Goal: Information Seeking & Learning: Find contact information

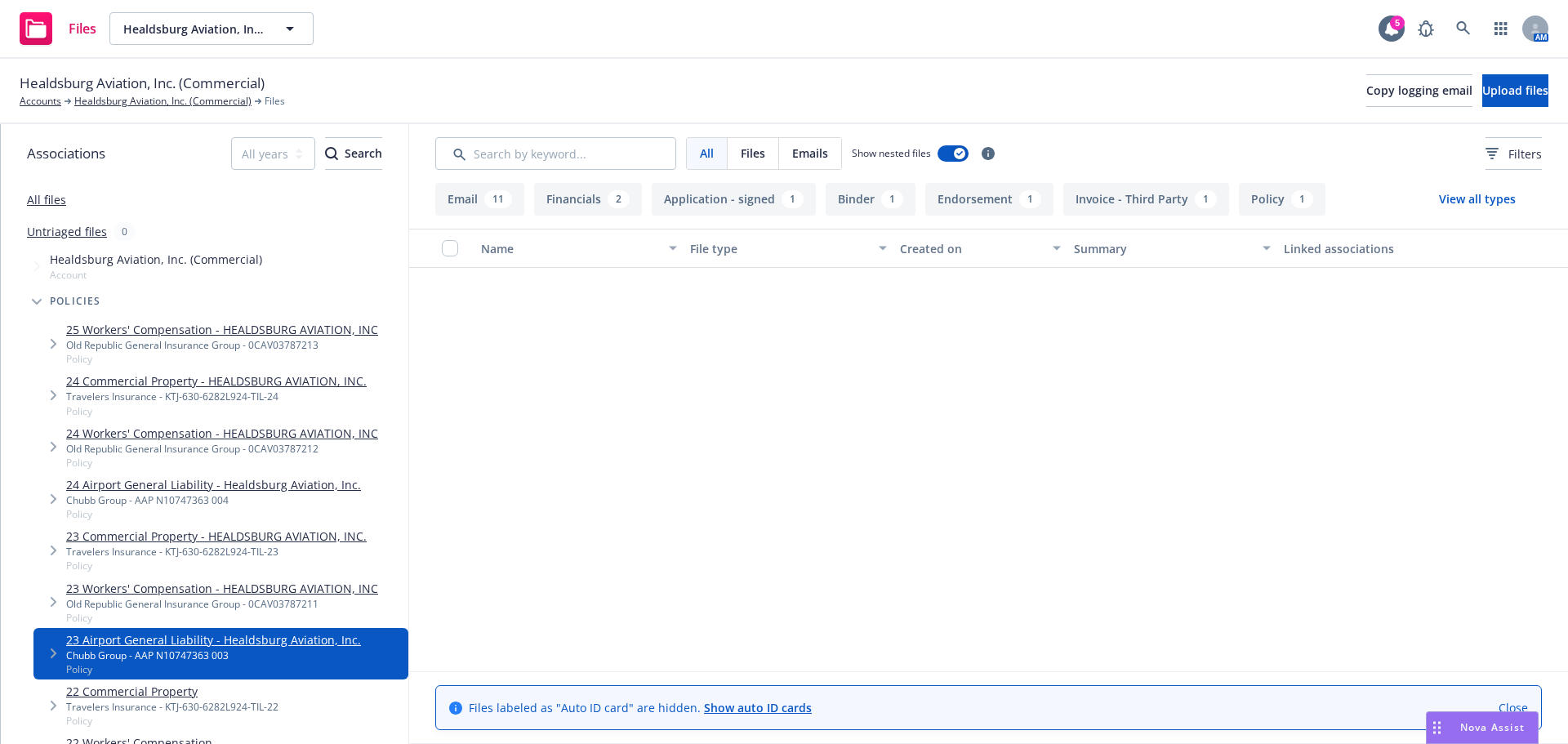
scroll to position [1040, 0]
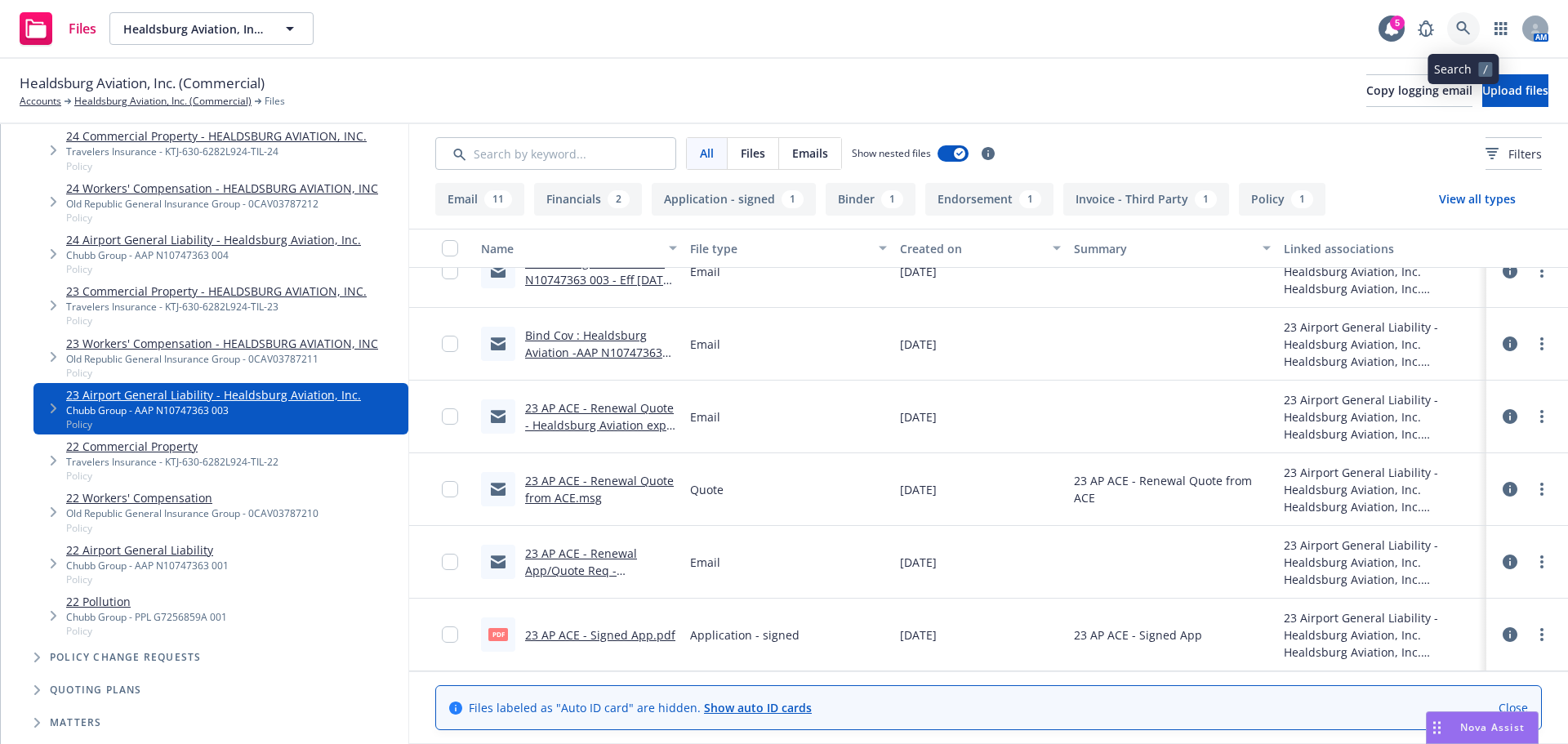
click at [1462, 25] on icon at bounding box center [1463, 29] width 15 height 15
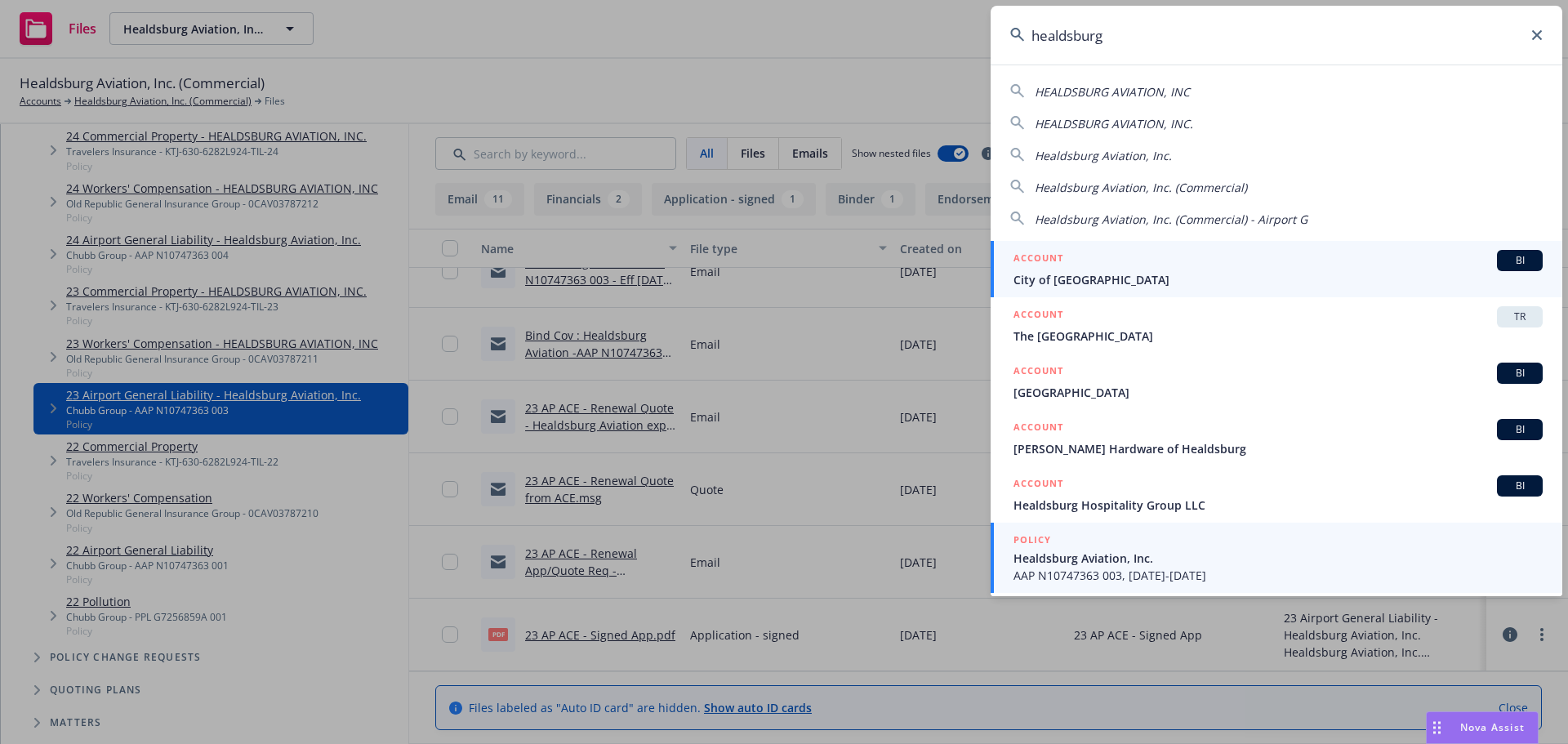
type input "healdsburg"
click at [1149, 549] on div "POLICY" at bounding box center [1278, 541] width 529 height 18
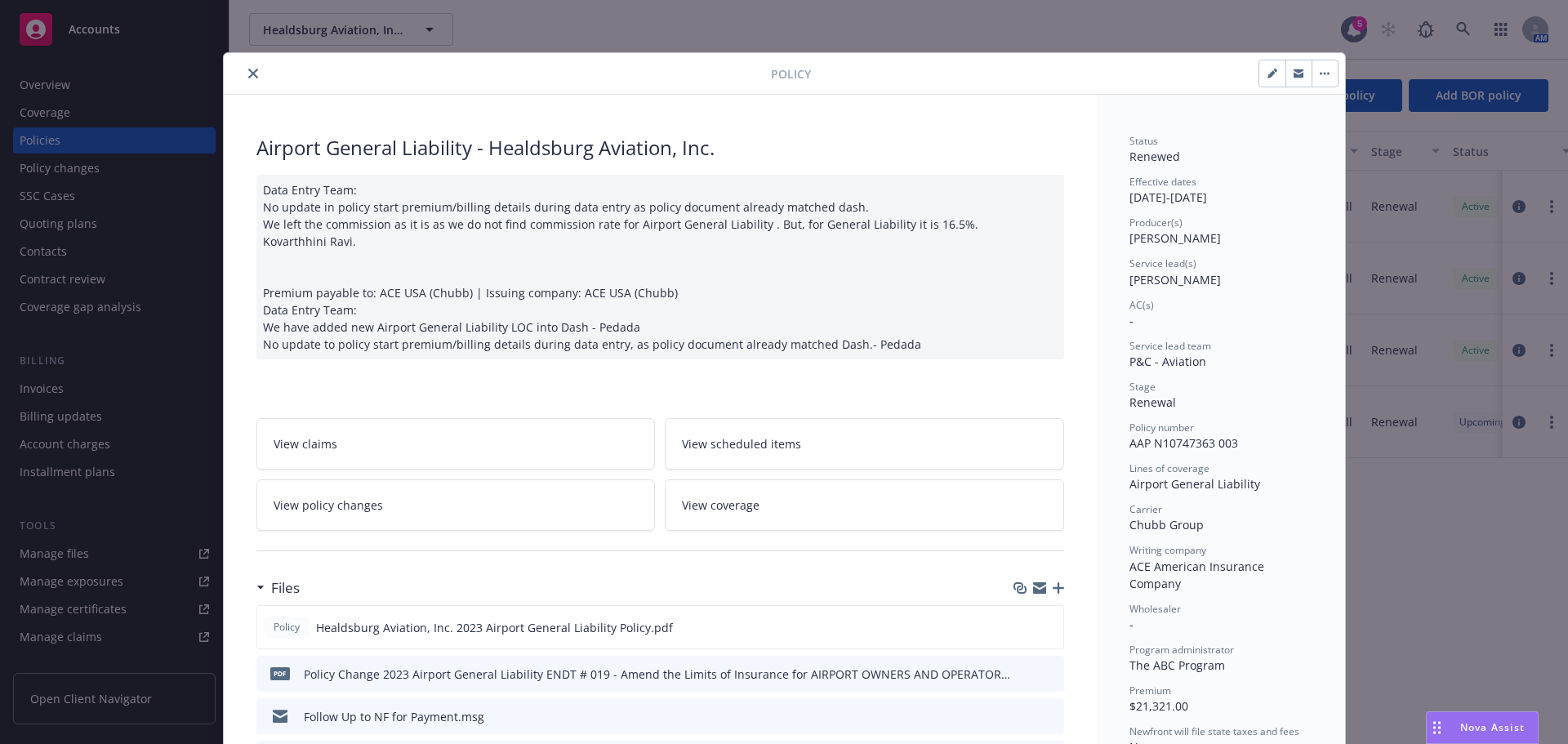
click at [250, 72] on icon "close" at bounding box center [253, 74] width 10 height 10
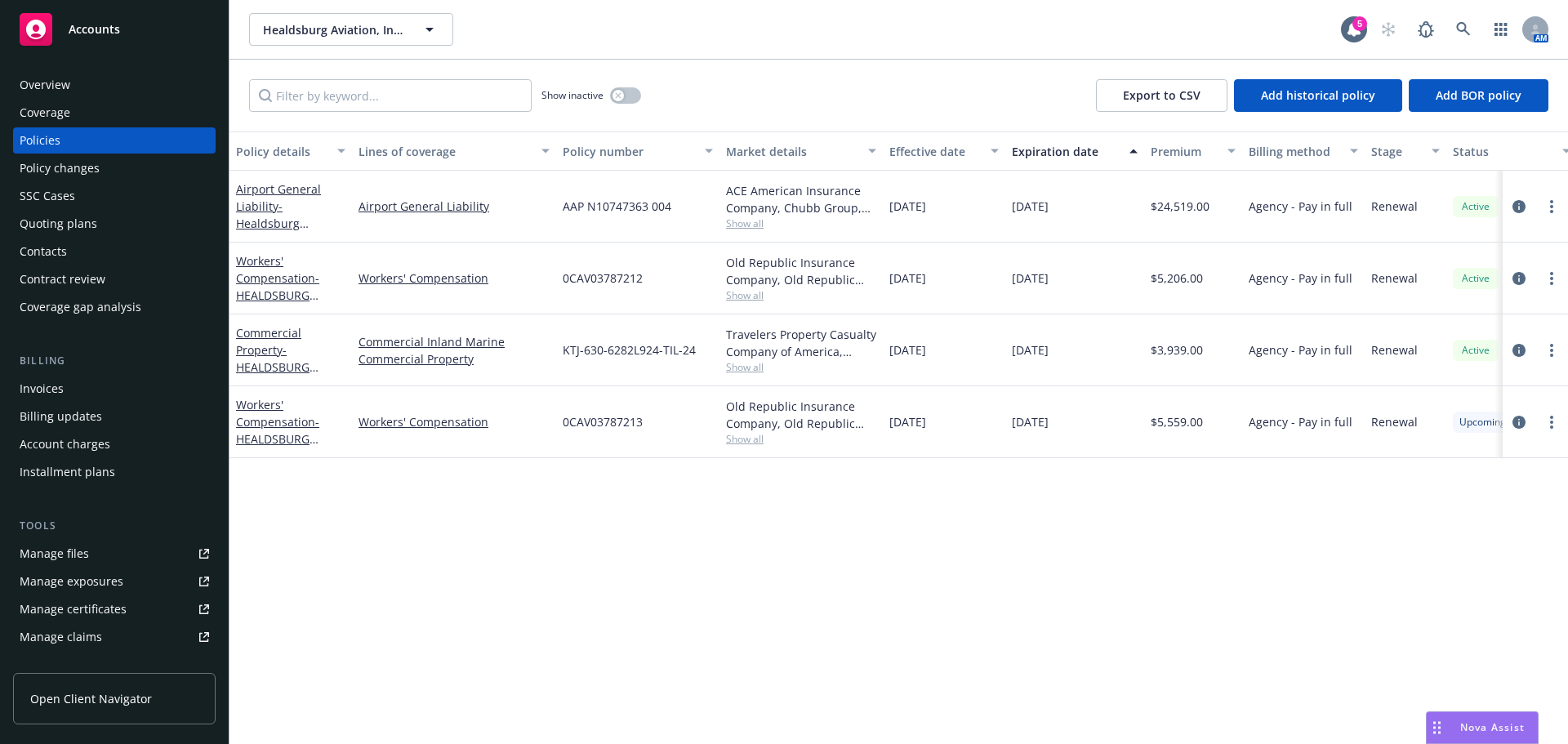
click at [69, 92] on div "Overview" at bounding box center [45, 85] width 51 height 26
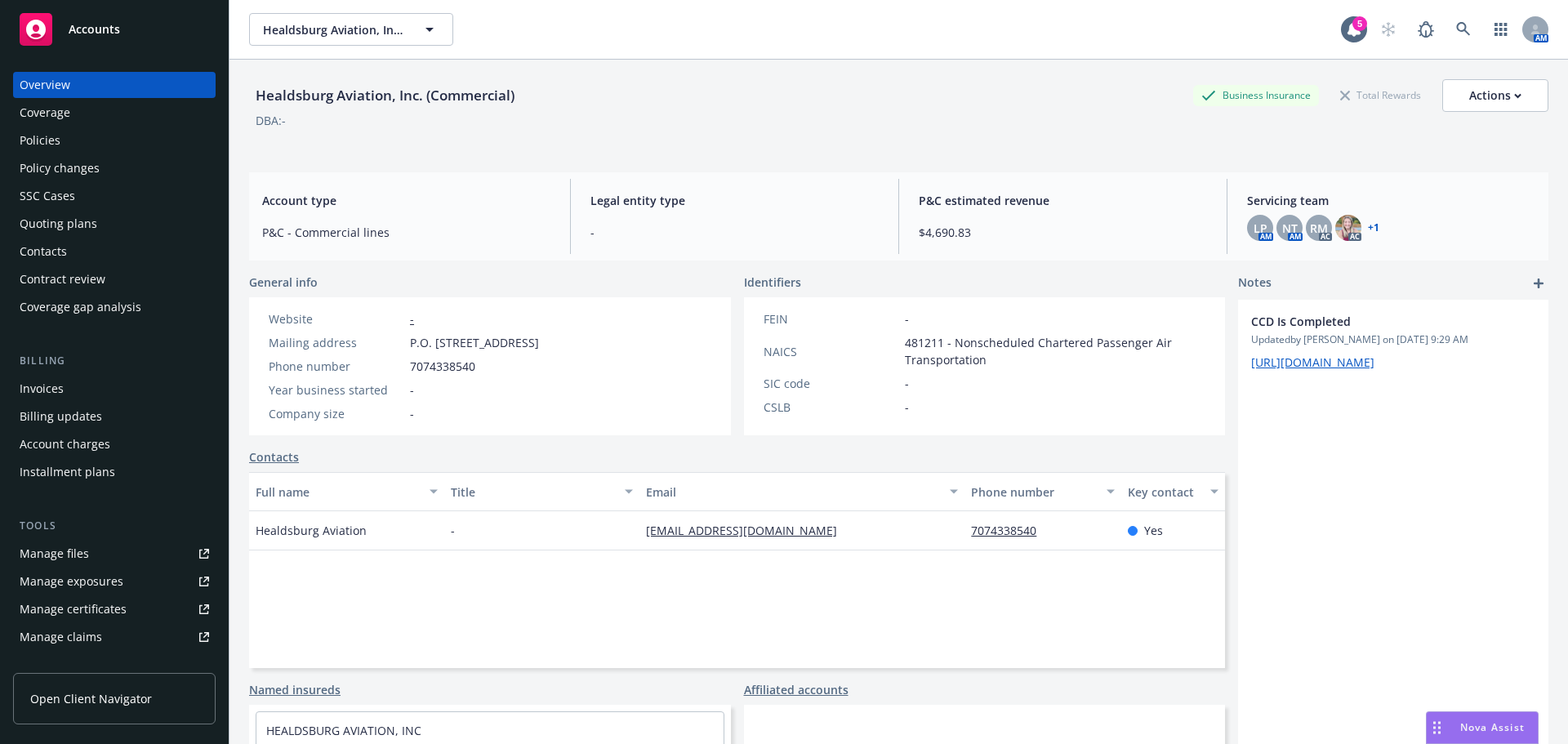
click at [84, 135] on div "Policies" at bounding box center [115, 141] width 190 height 26
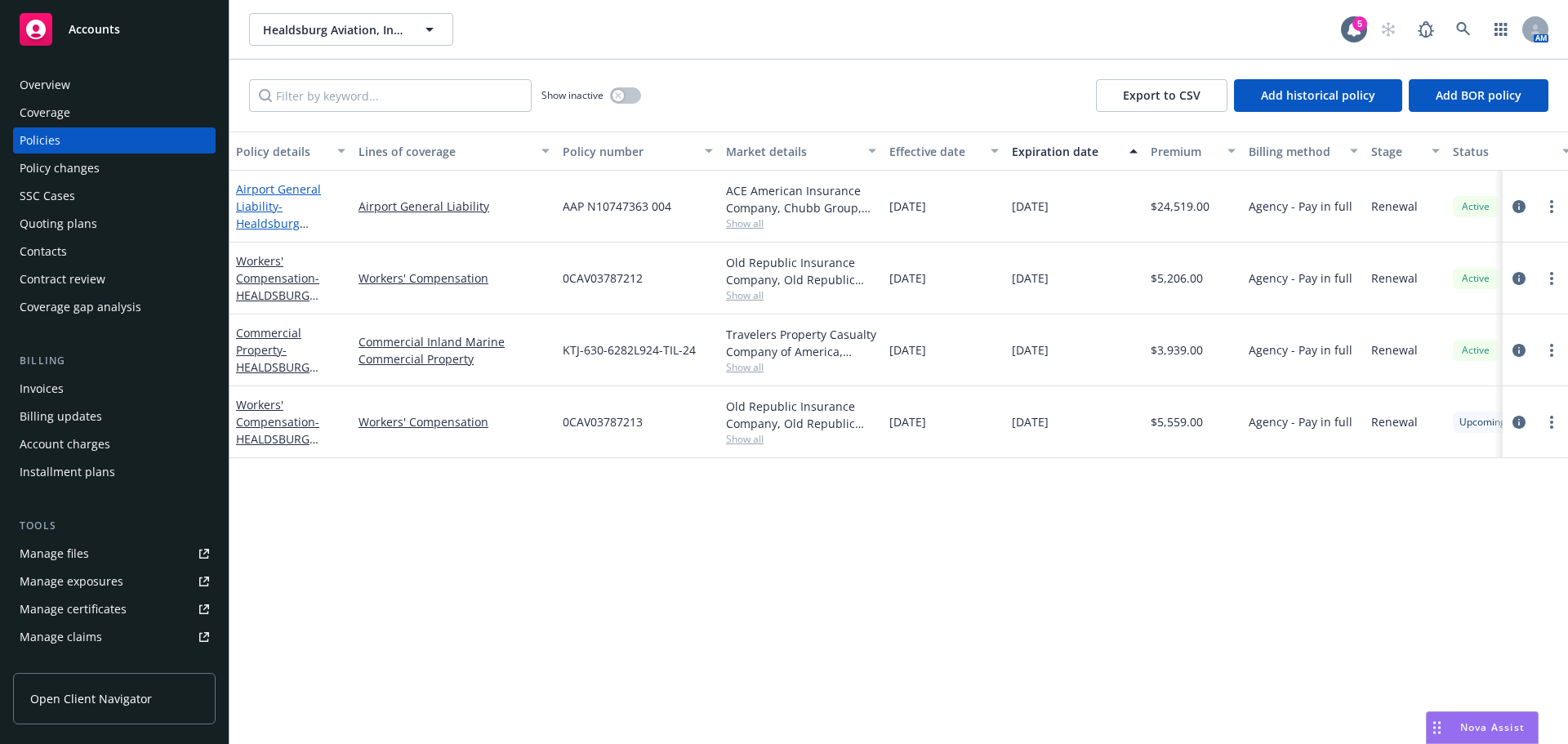
click at [251, 185] on link "Airport General Liability - Healdsburg Aviation, Inc." at bounding box center [278, 215] width 85 height 67
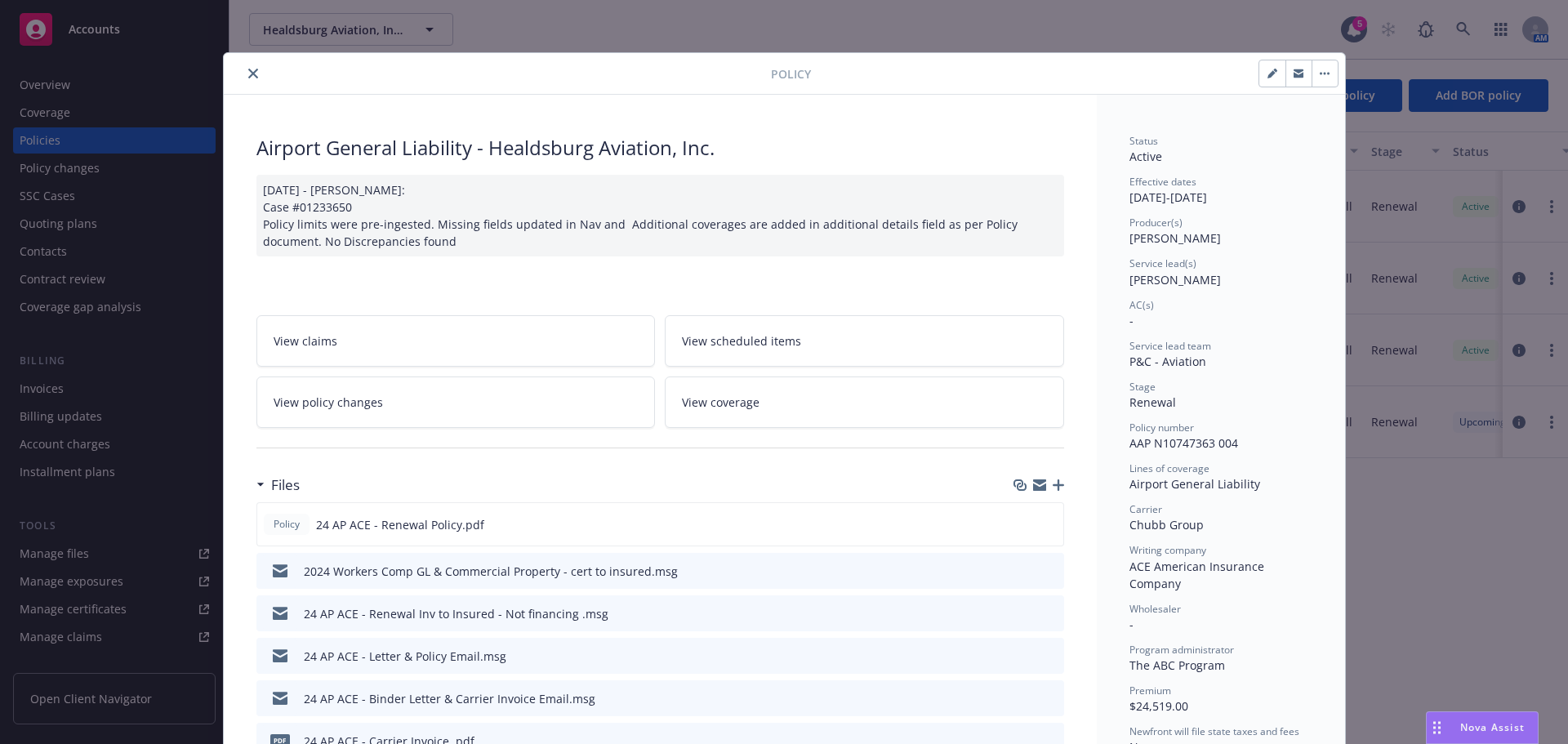
click at [249, 77] on icon "close" at bounding box center [253, 74] width 10 height 10
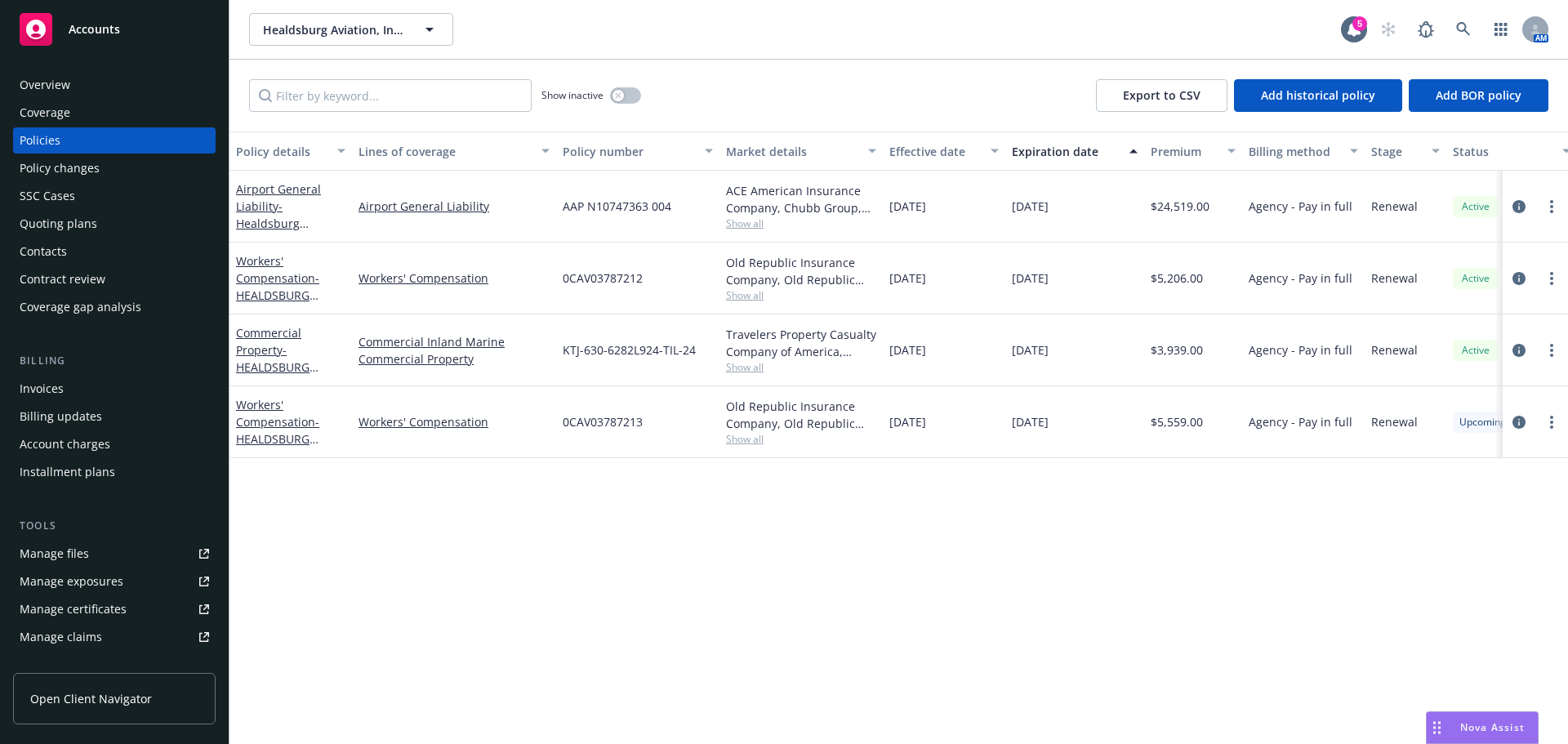
click at [248, 214] on div "Airport General Liability - Healdsburg Aviation, Inc." at bounding box center [290, 206] width 110 height 52
click at [248, 211] on link "Airport General Liability - Healdsburg Aviation, Inc." at bounding box center [278, 215] width 85 height 67
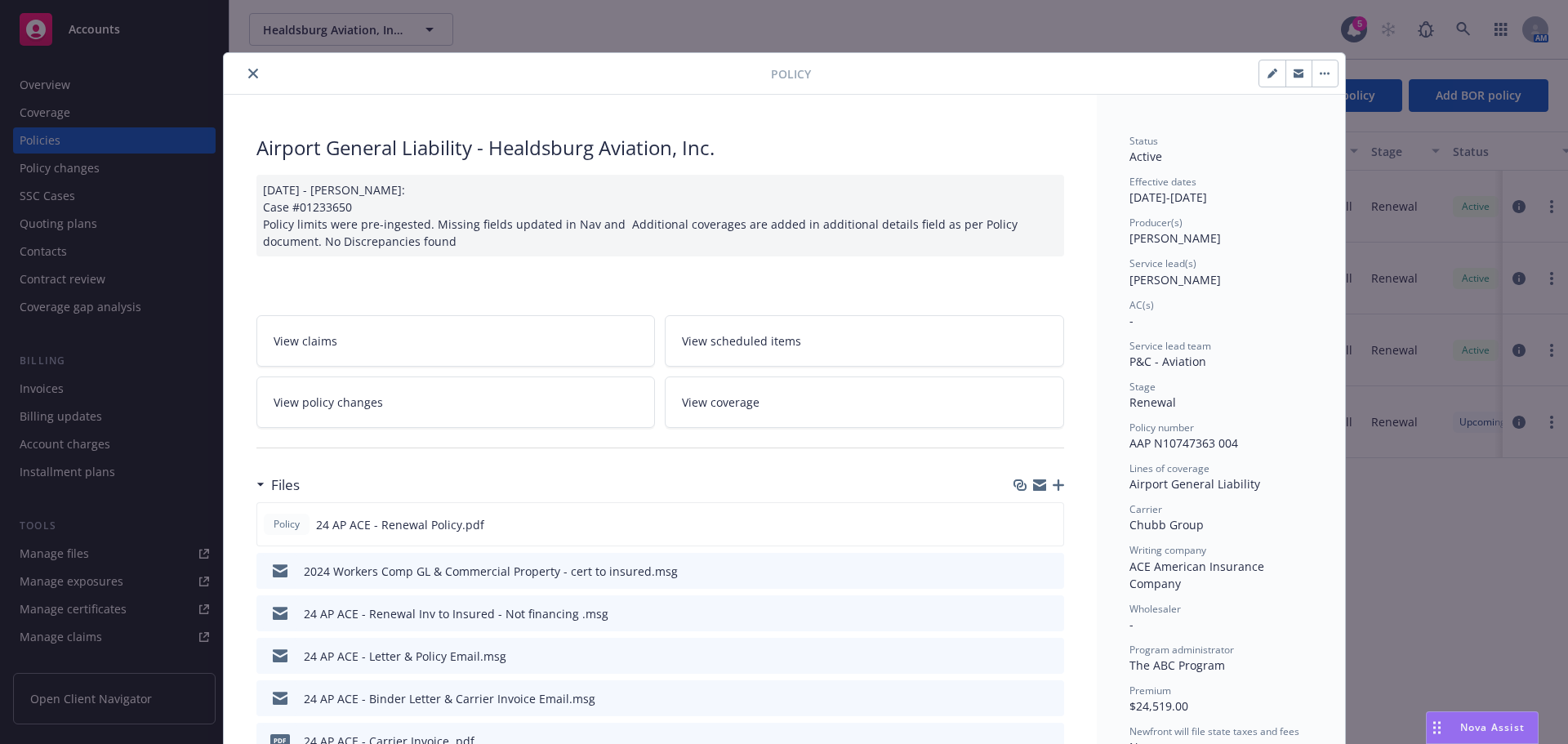
scroll to position [49, 0]
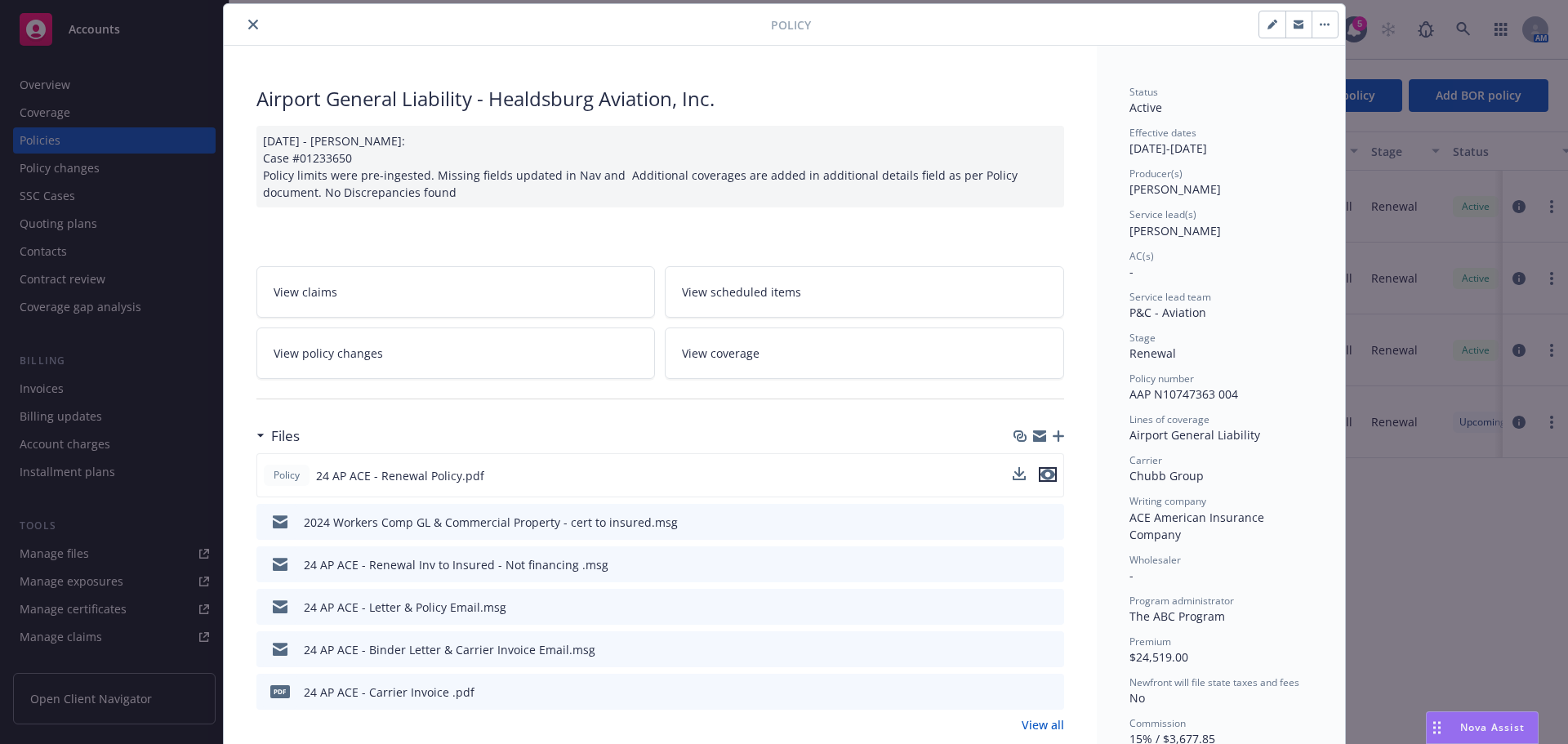
click at [1049, 476] on button "preview file" at bounding box center [1048, 475] width 18 height 15
click at [243, 26] on button "close" at bounding box center [253, 25] width 20 height 20
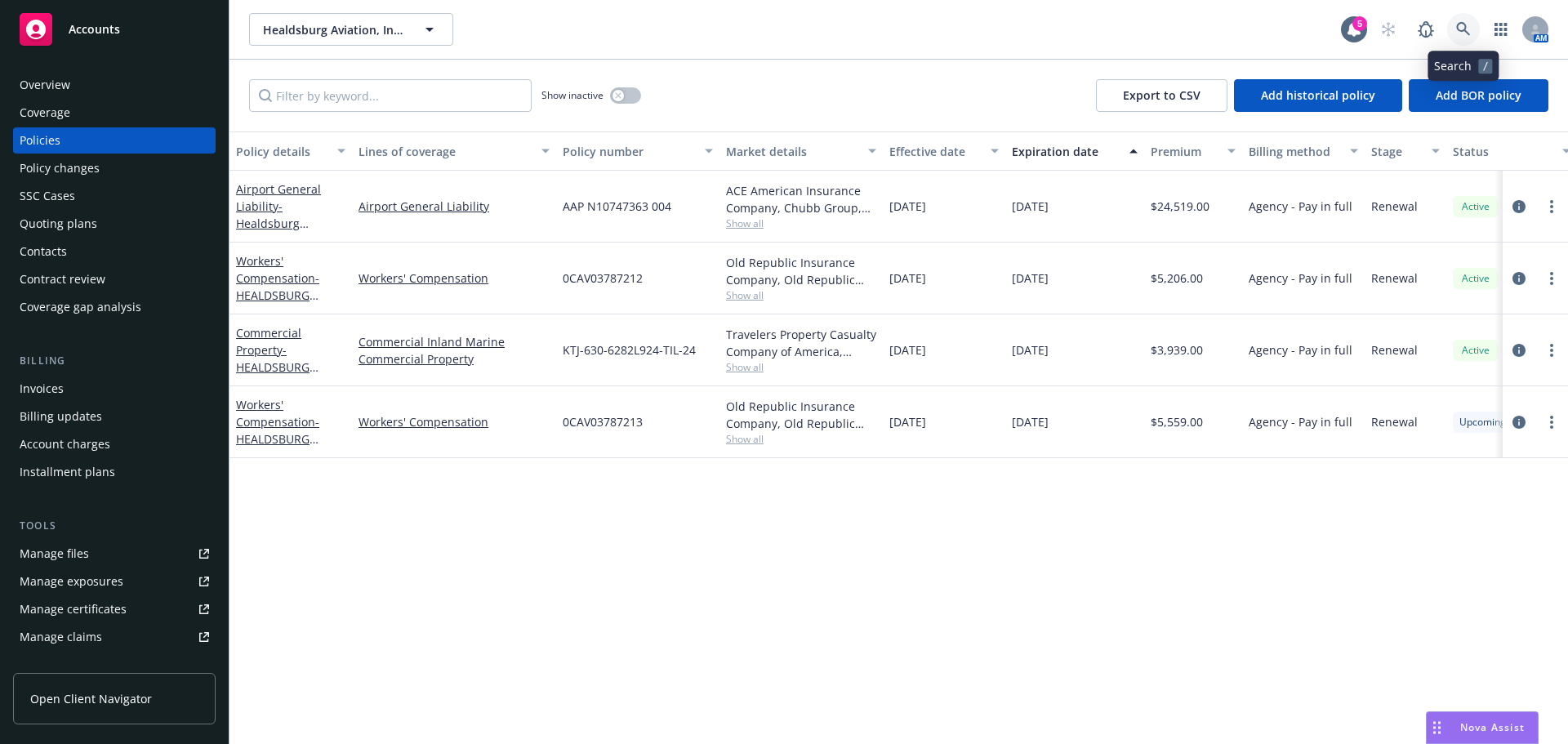
click at [1468, 25] on icon at bounding box center [1463, 29] width 15 height 15
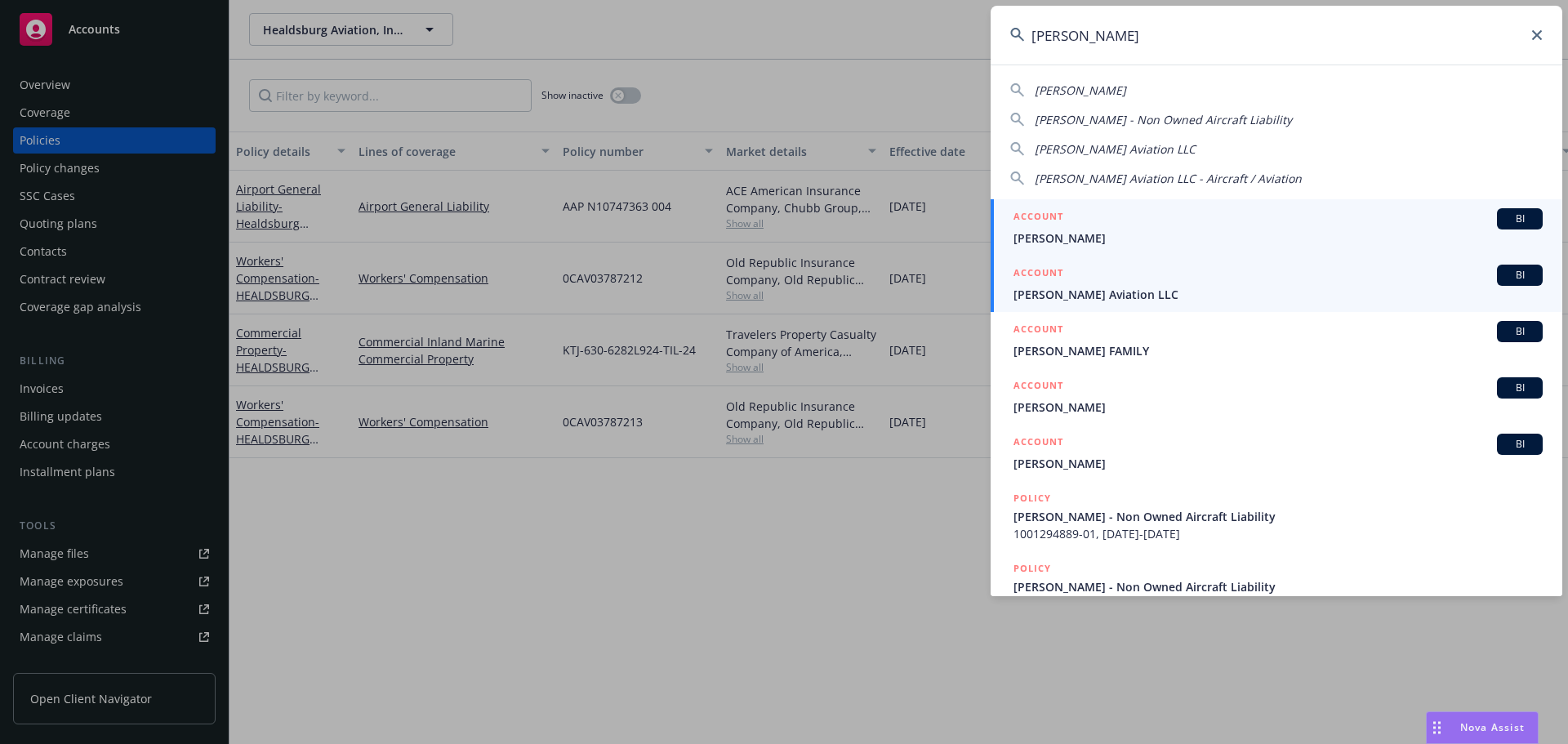
type input "[PERSON_NAME]"
click at [1127, 287] on span "[PERSON_NAME] Aviation LLC" at bounding box center [1278, 294] width 529 height 17
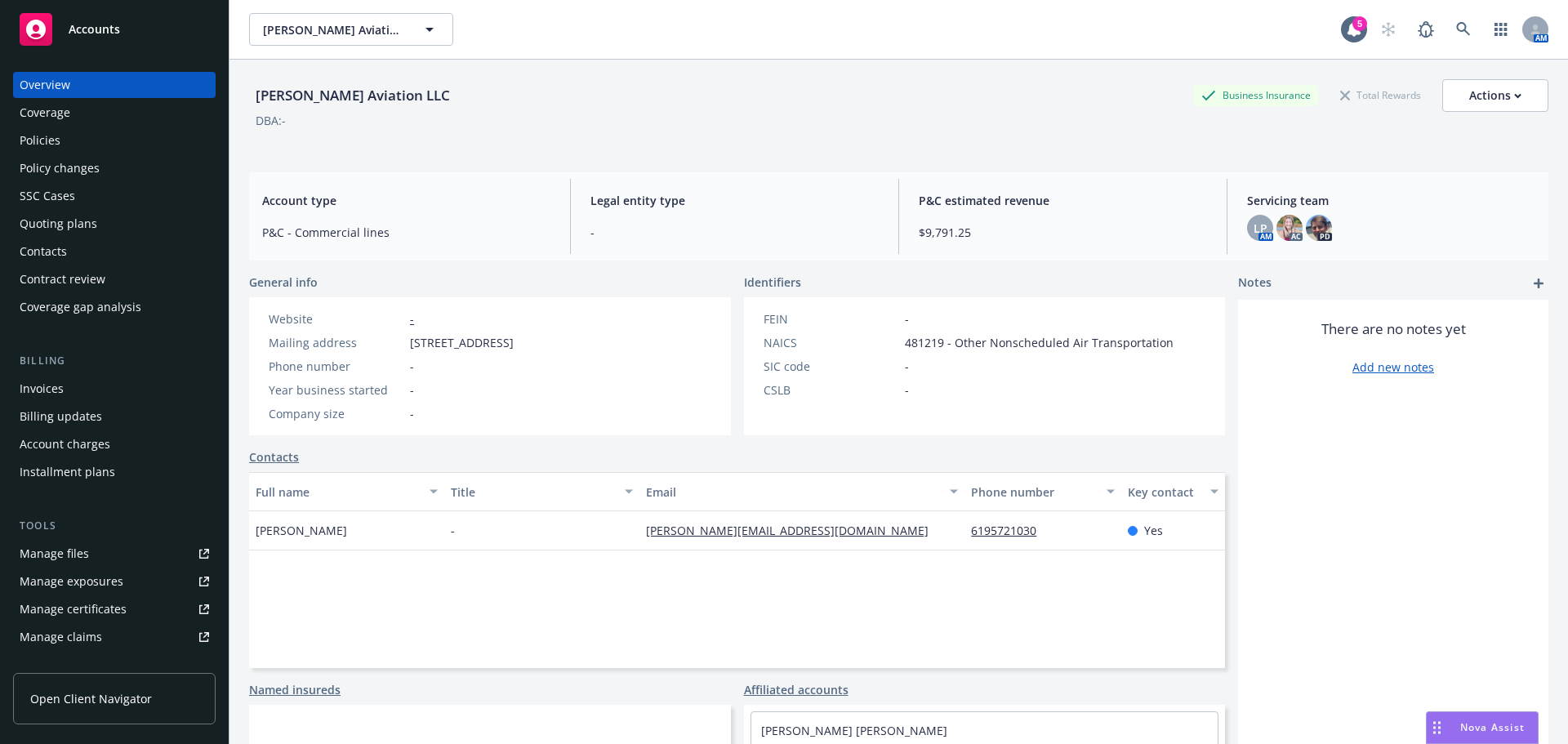
click at [78, 381] on div "Invoices" at bounding box center [115, 389] width 190 height 26
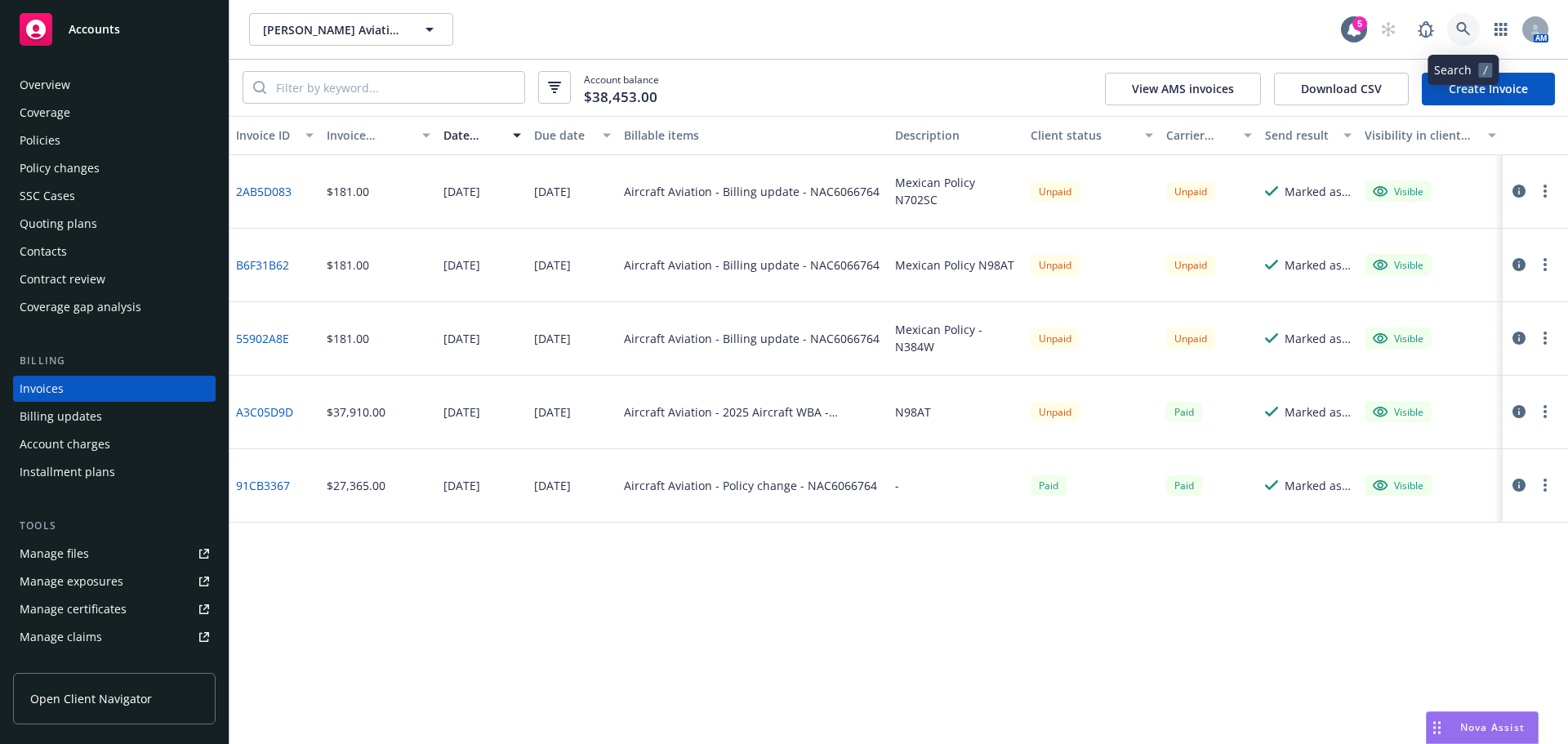
click at [1461, 23] on icon at bounding box center [1462, 29] width 14 height 14
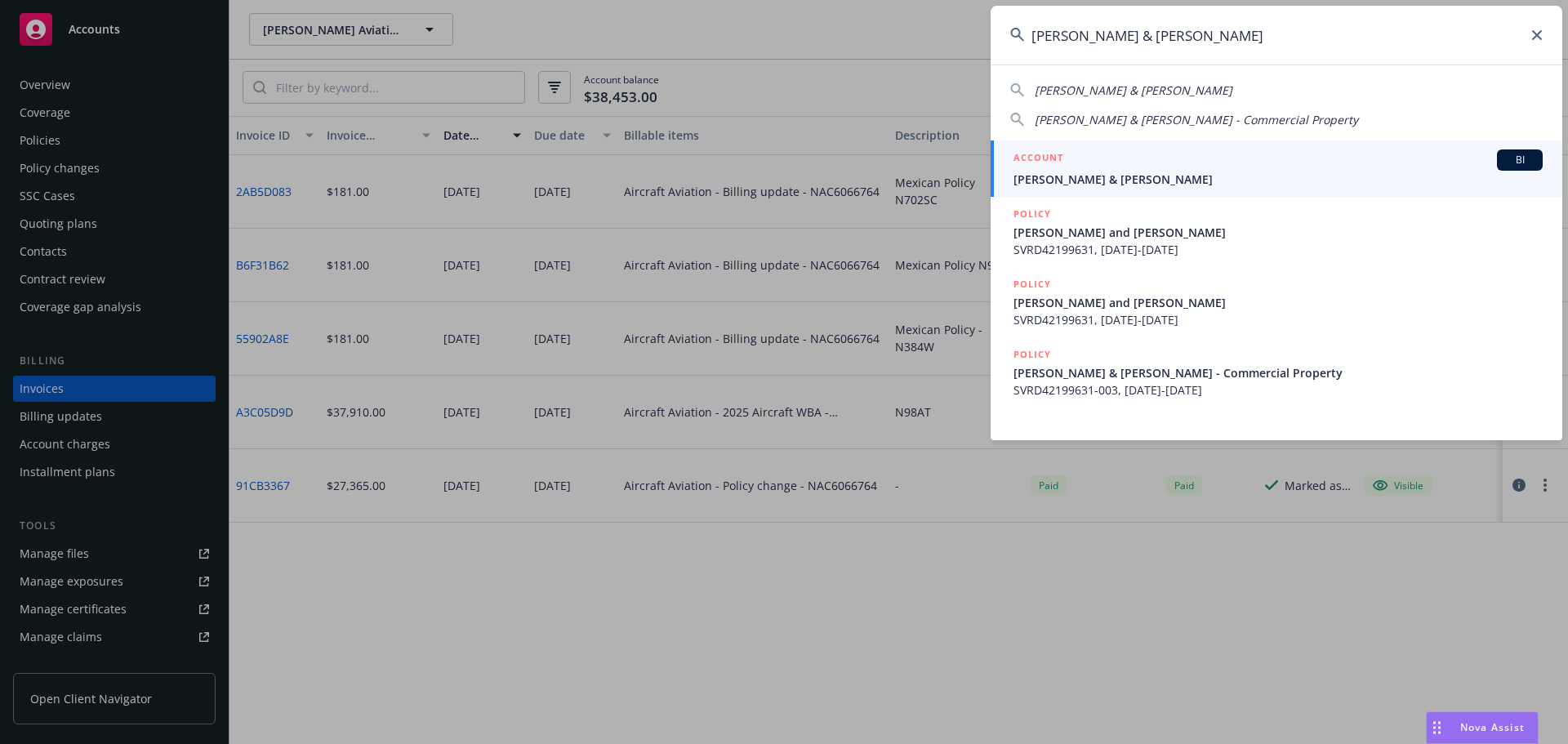
type input "[PERSON_NAME] & [PERSON_NAME]"
click at [1165, 171] on span "[PERSON_NAME] & [PERSON_NAME]" at bounding box center [1278, 179] width 529 height 17
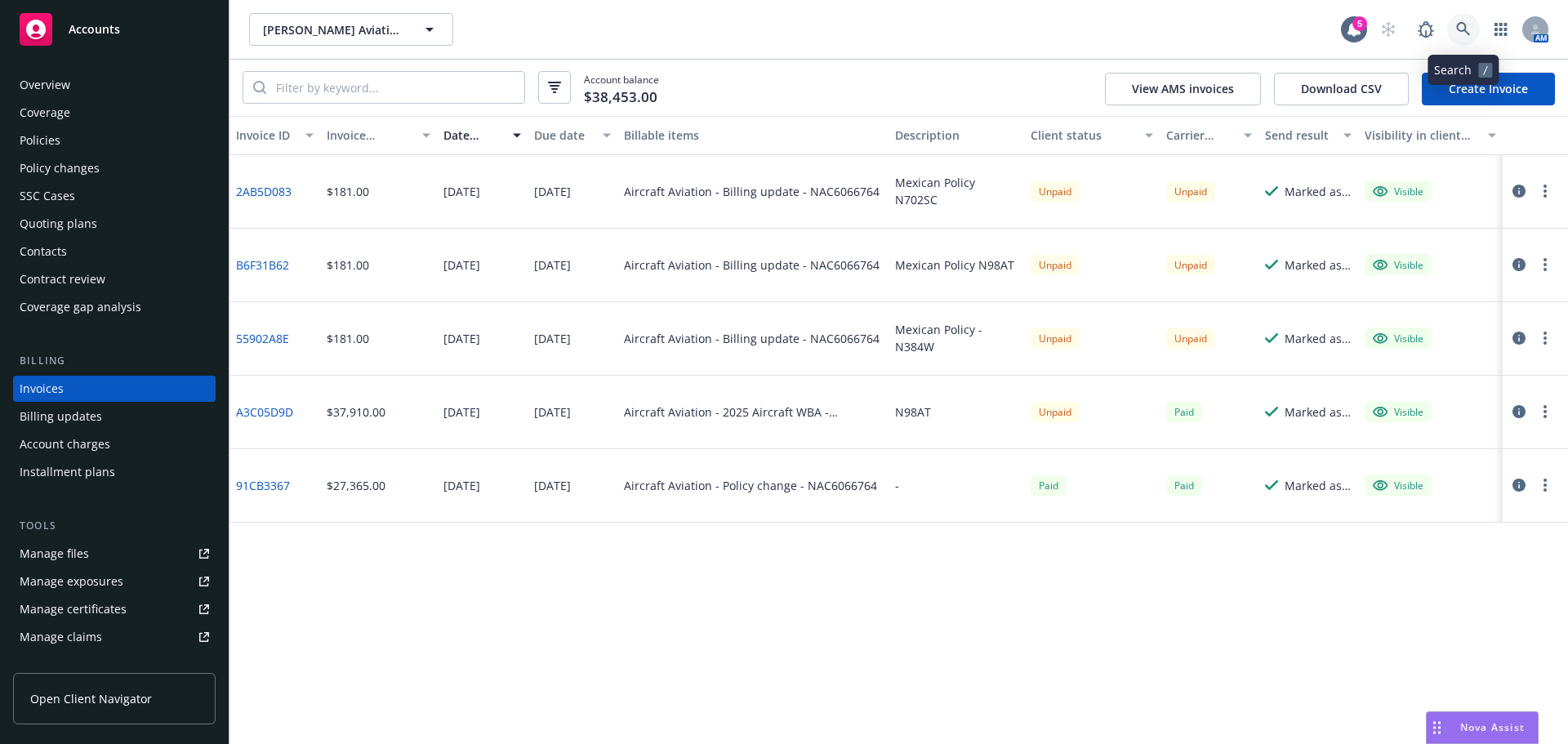
click at [1460, 28] on icon at bounding box center [1463, 29] width 15 height 15
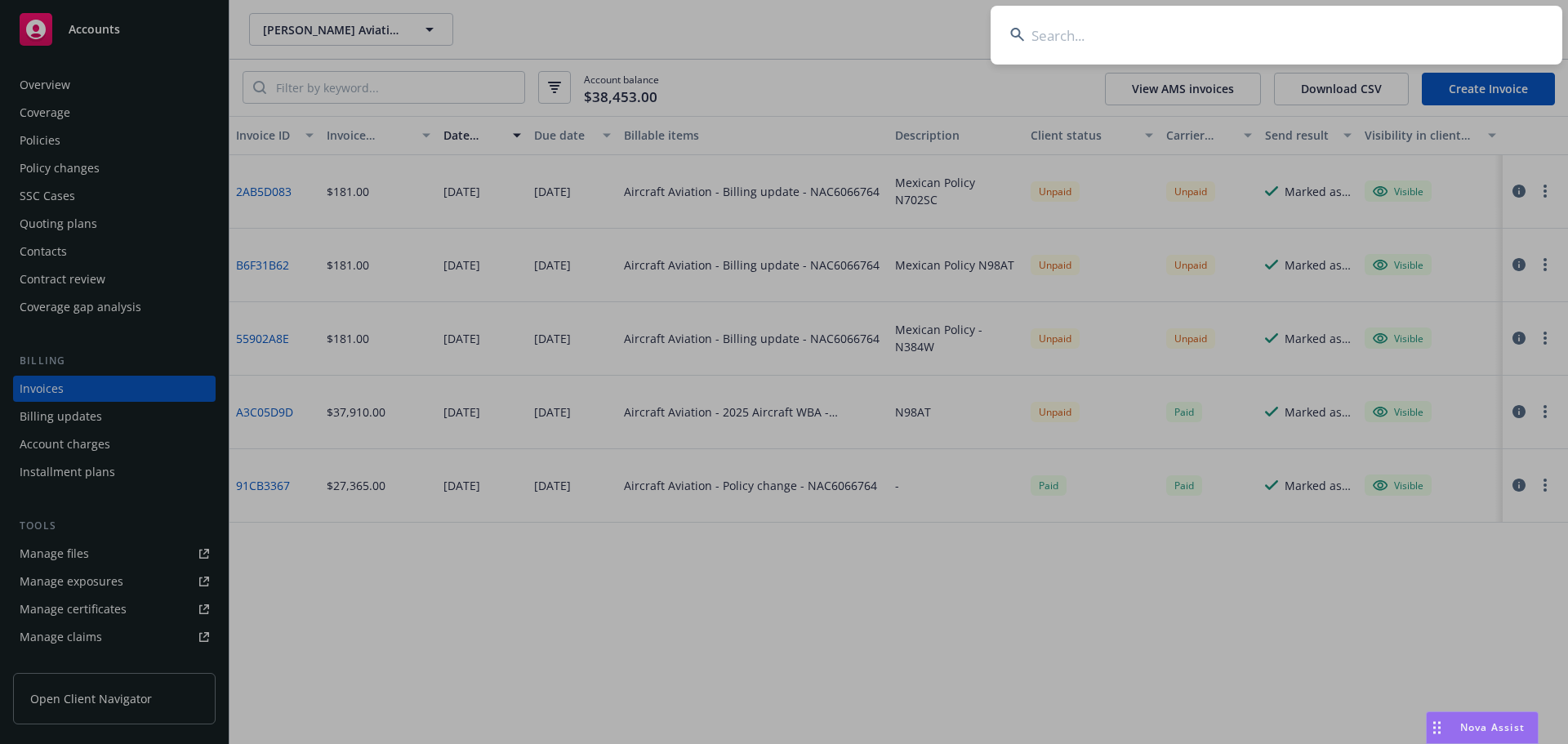
click at [1099, 35] on input at bounding box center [1276, 35] width 572 height 59
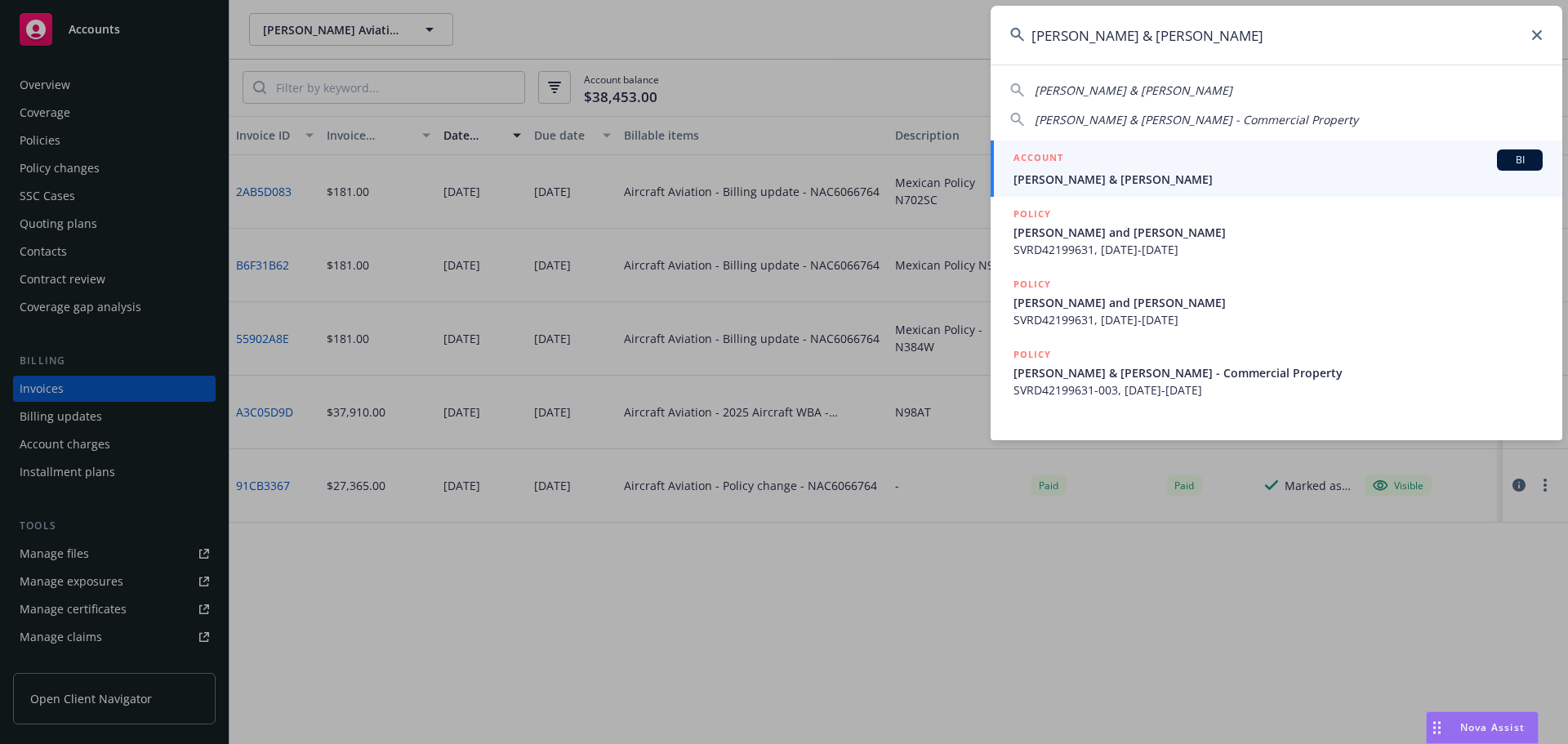
type input "[PERSON_NAME] & [PERSON_NAME]"
click at [1104, 167] on div "ACCOUNT BI" at bounding box center [1278, 160] width 529 height 21
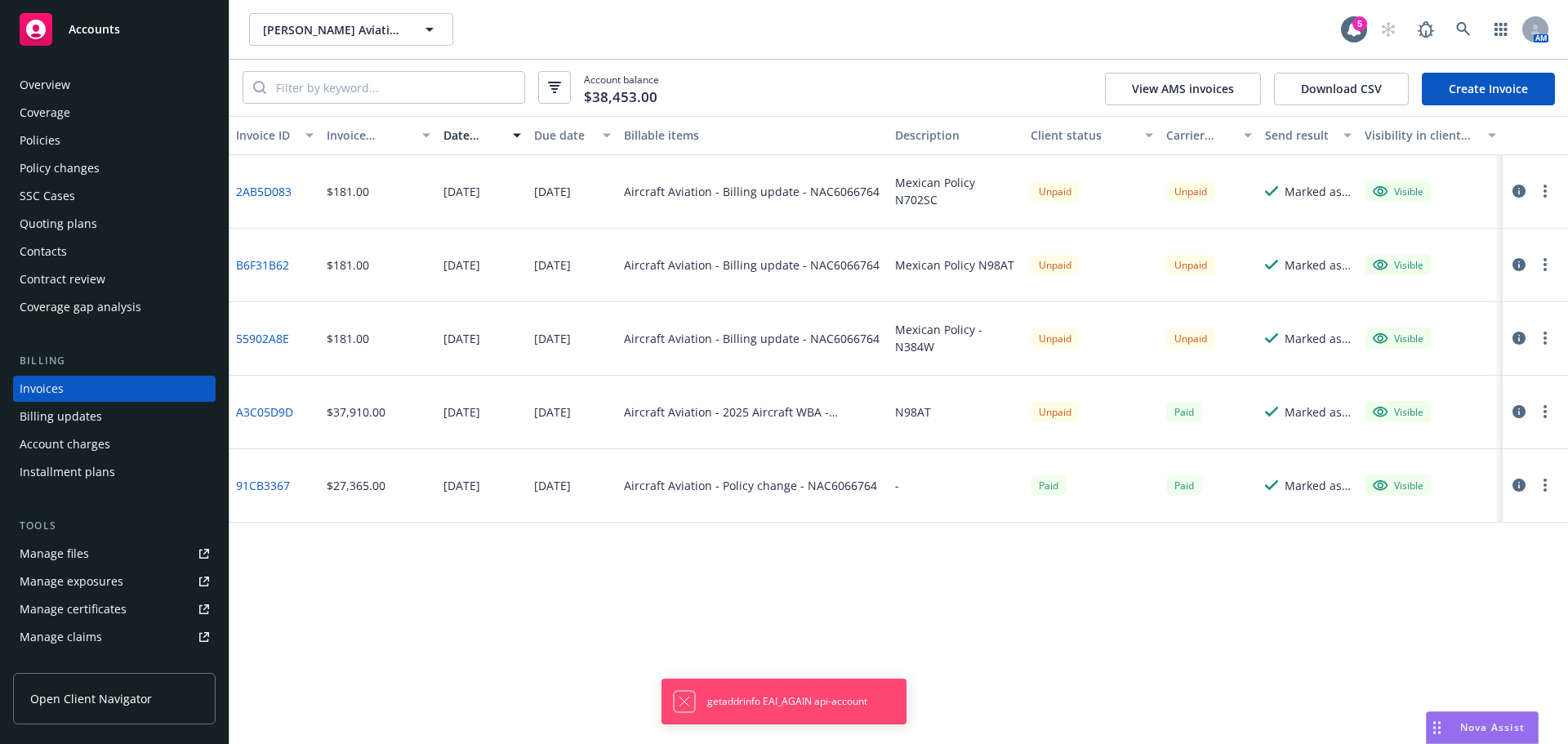
click at [687, 706] on icon "Dismiss notification" at bounding box center [685, 702] width 13 height 13
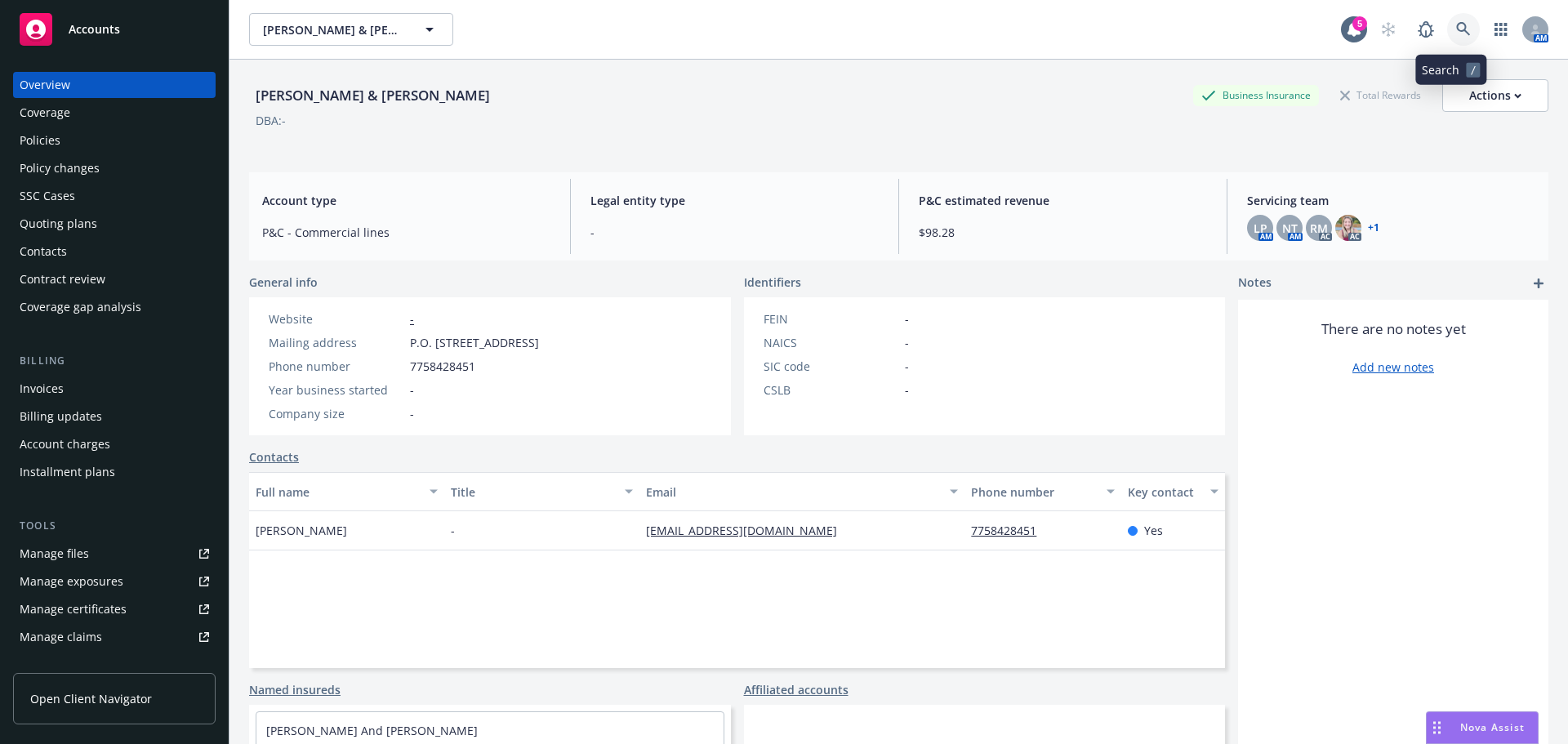
drag, startPoint x: 1463, startPoint y: 25, endPoint x: 1474, endPoint y: 29, distance: 11.7
click at [1471, 28] on div "AM" at bounding box center [1460, 29] width 177 height 33
click at [1449, 19] on link at bounding box center [1463, 29] width 33 height 33
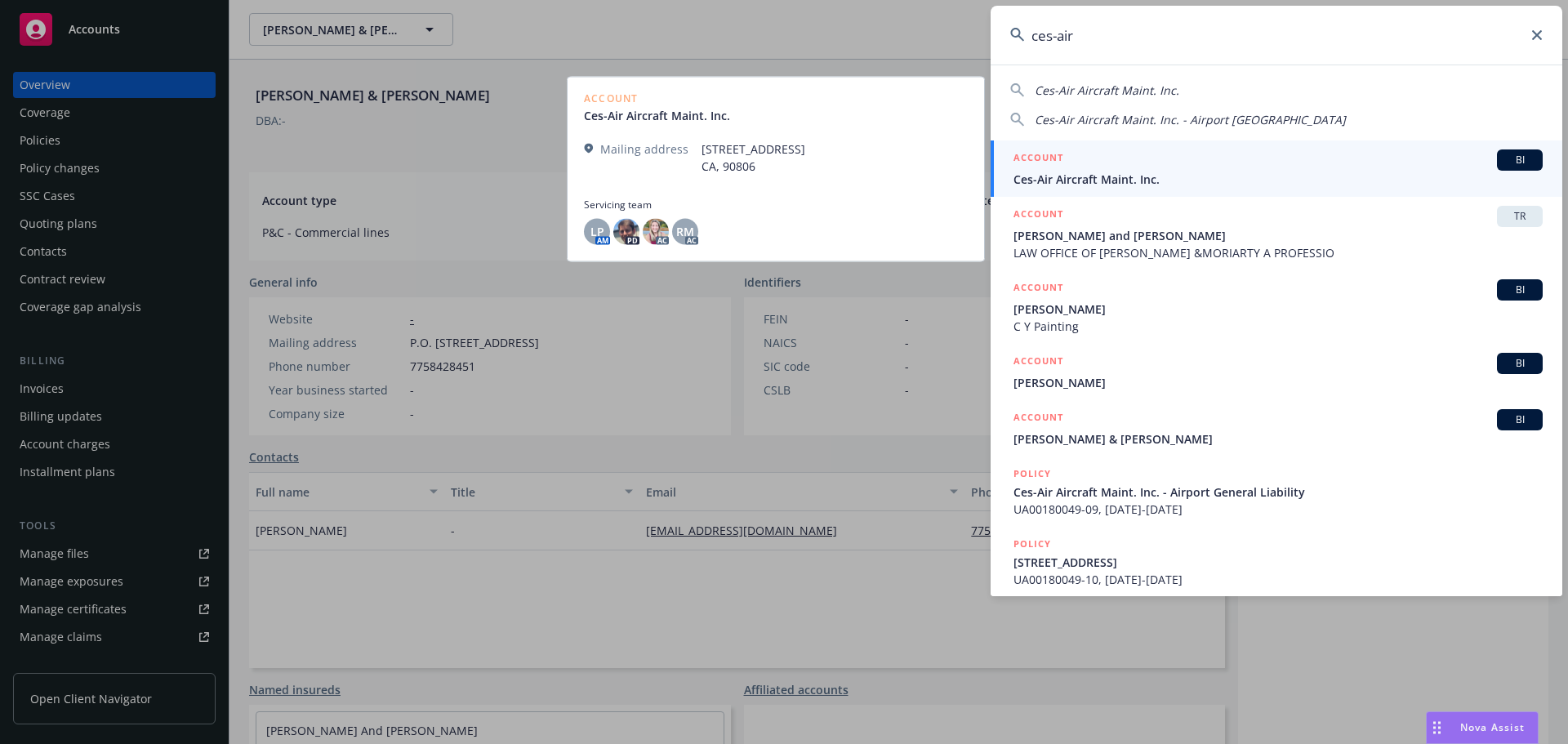
type input "ces-air"
click at [1116, 169] on div "ACCOUNT BI" at bounding box center [1278, 160] width 529 height 21
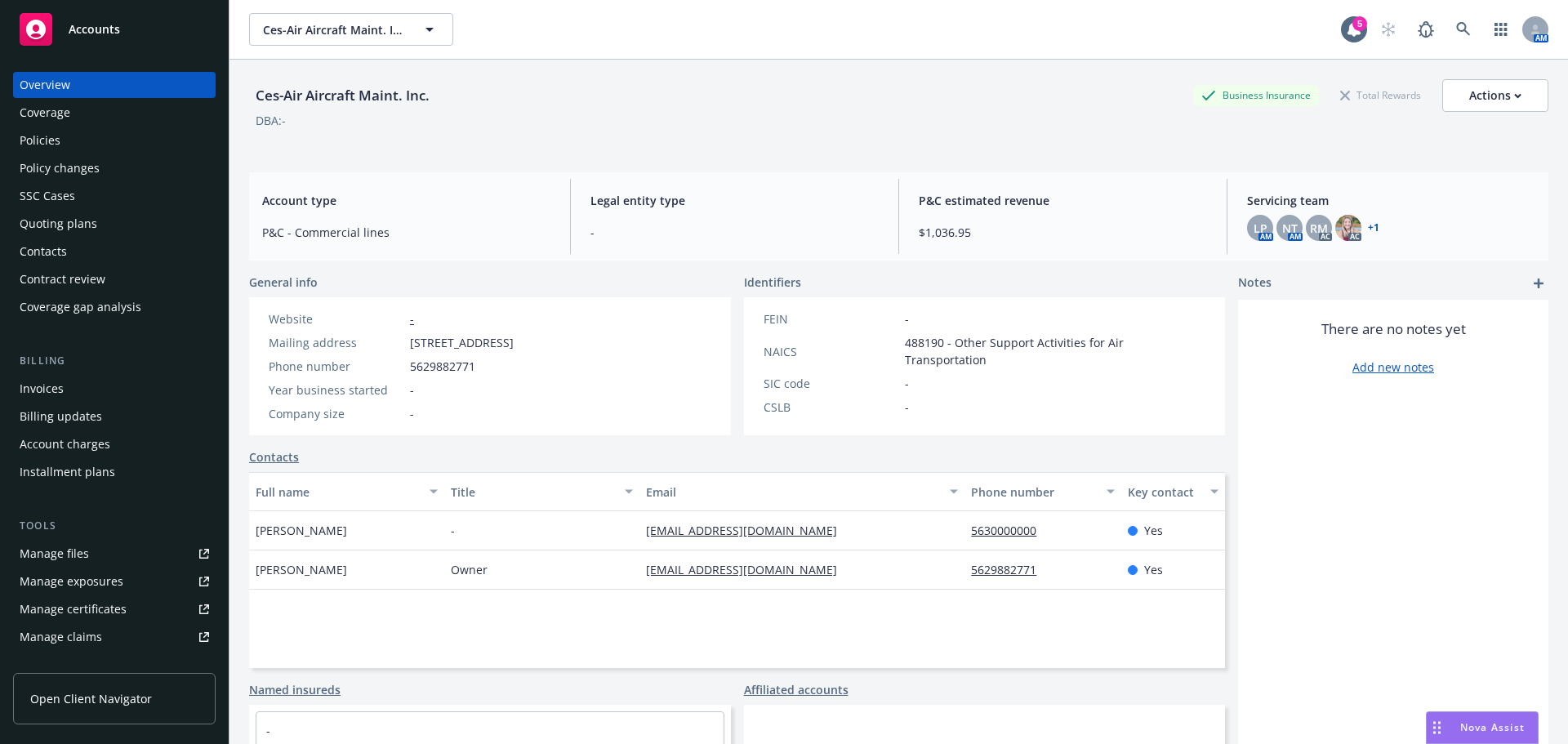
click at [55, 144] on div "Policies" at bounding box center [40, 141] width 41 height 26
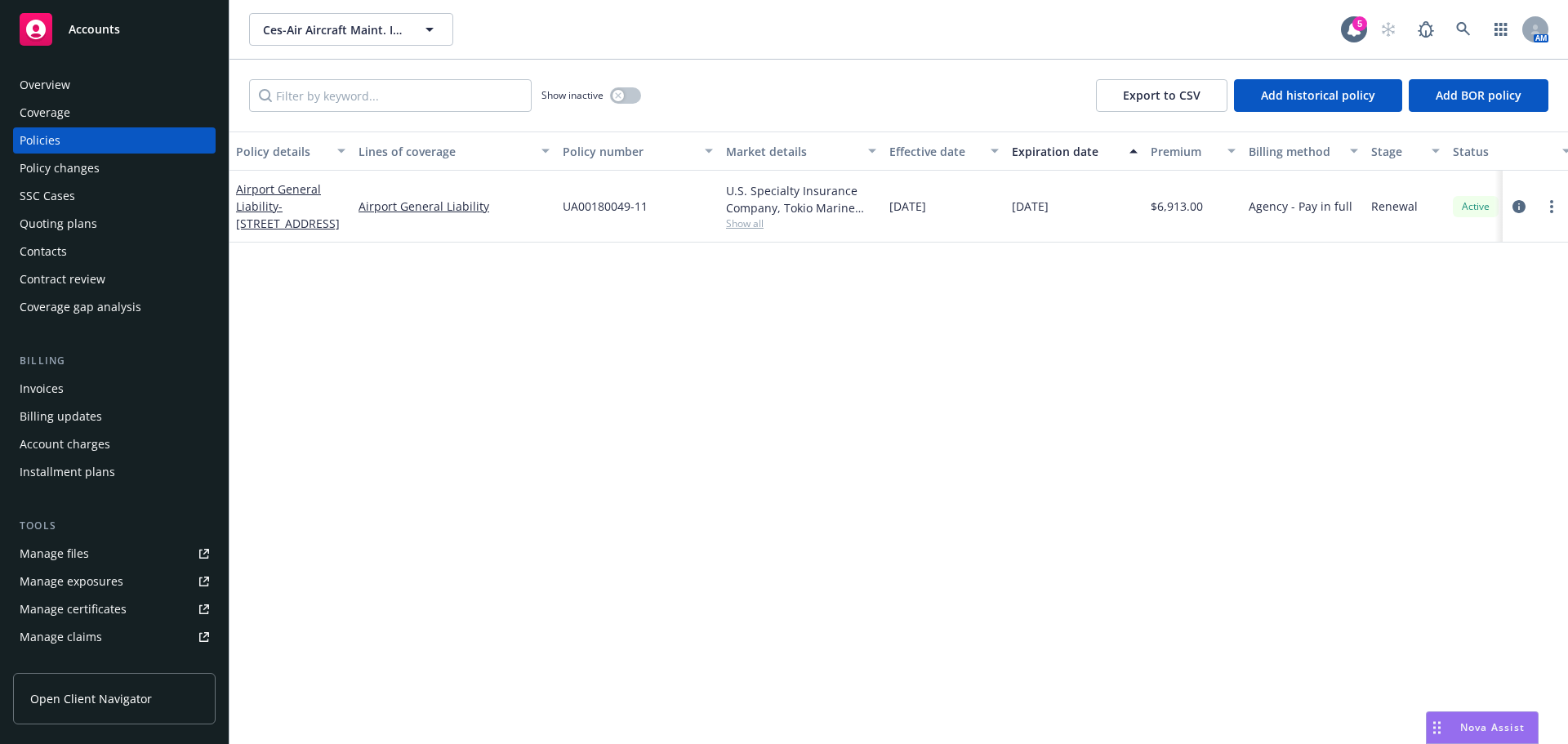
click at [47, 80] on div "Overview" at bounding box center [45, 85] width 51 height 26
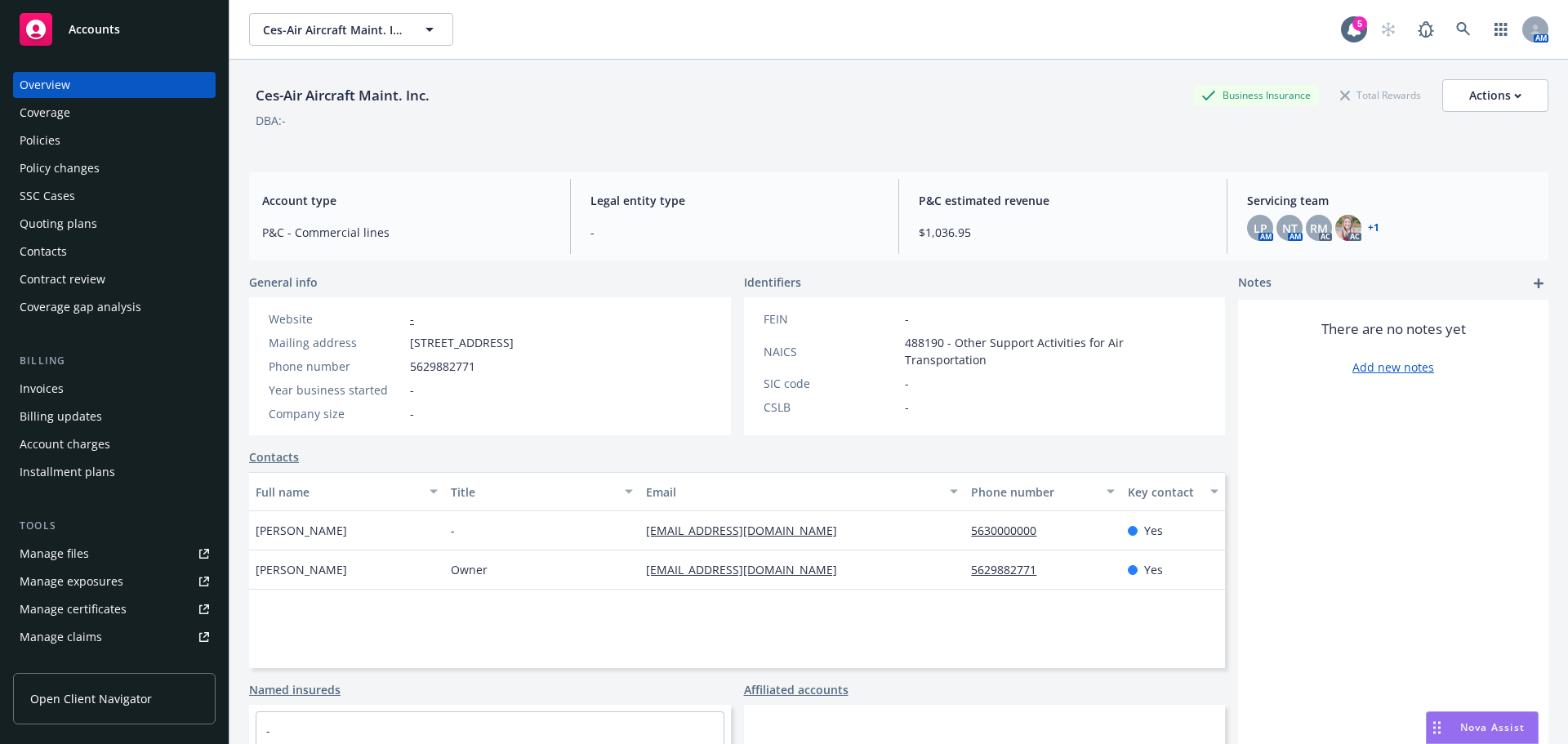
click at [48, 150] on div "Policies" at bounding box center [40, 141] width 41 height 26
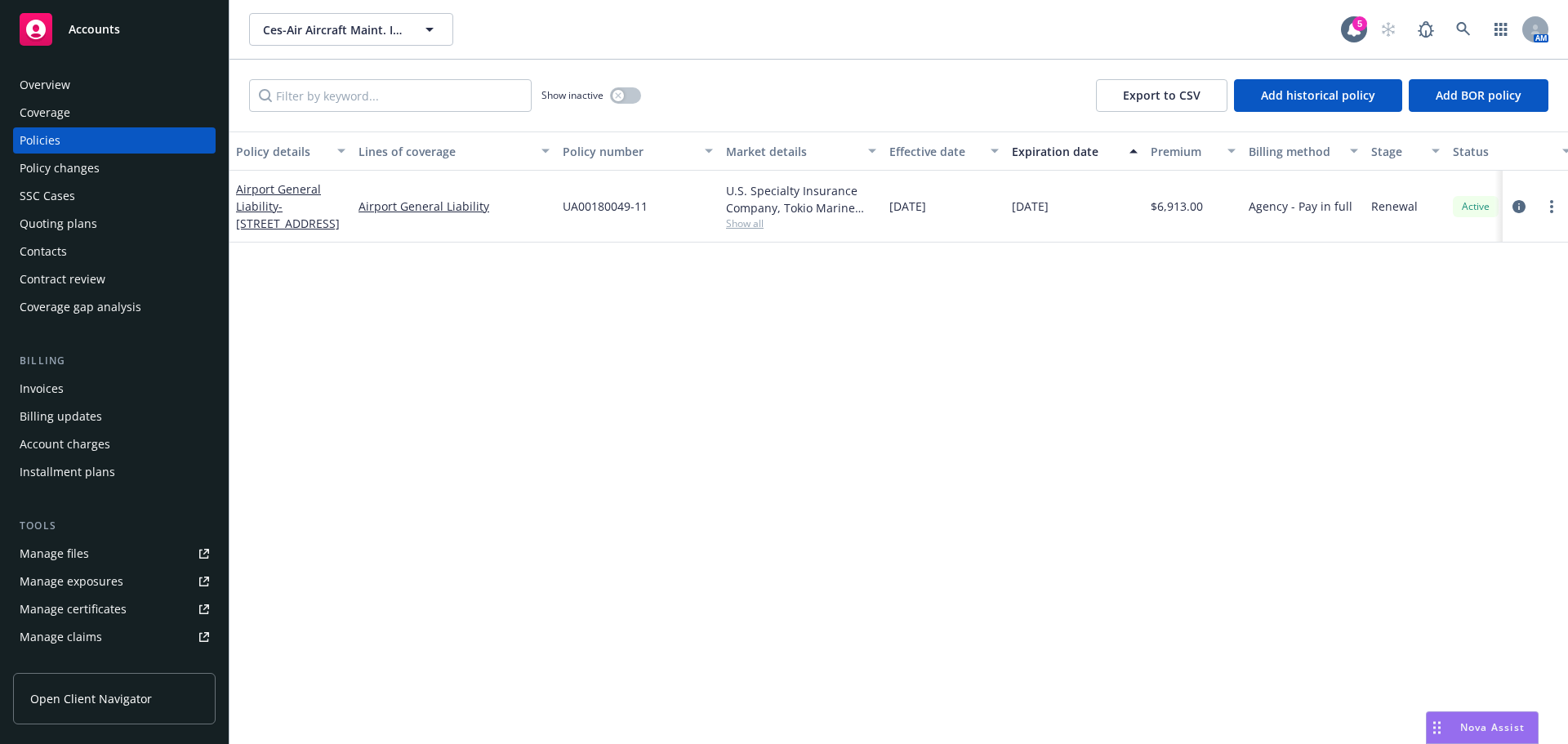
drag, startPoint x: 80, startPoint y: 69, endPoint x: 66, endPoint y: 79, distance: 17.2
click at [80, 69] on div "Overview Coverage Policies Policy changes SSC Cases Quoting plans Contacts Cont…" at bounding box center [115, 399] width 229 height 692
click at [50, 87] on div "Overview" at bounding box center [45, 85] width 51 height 26
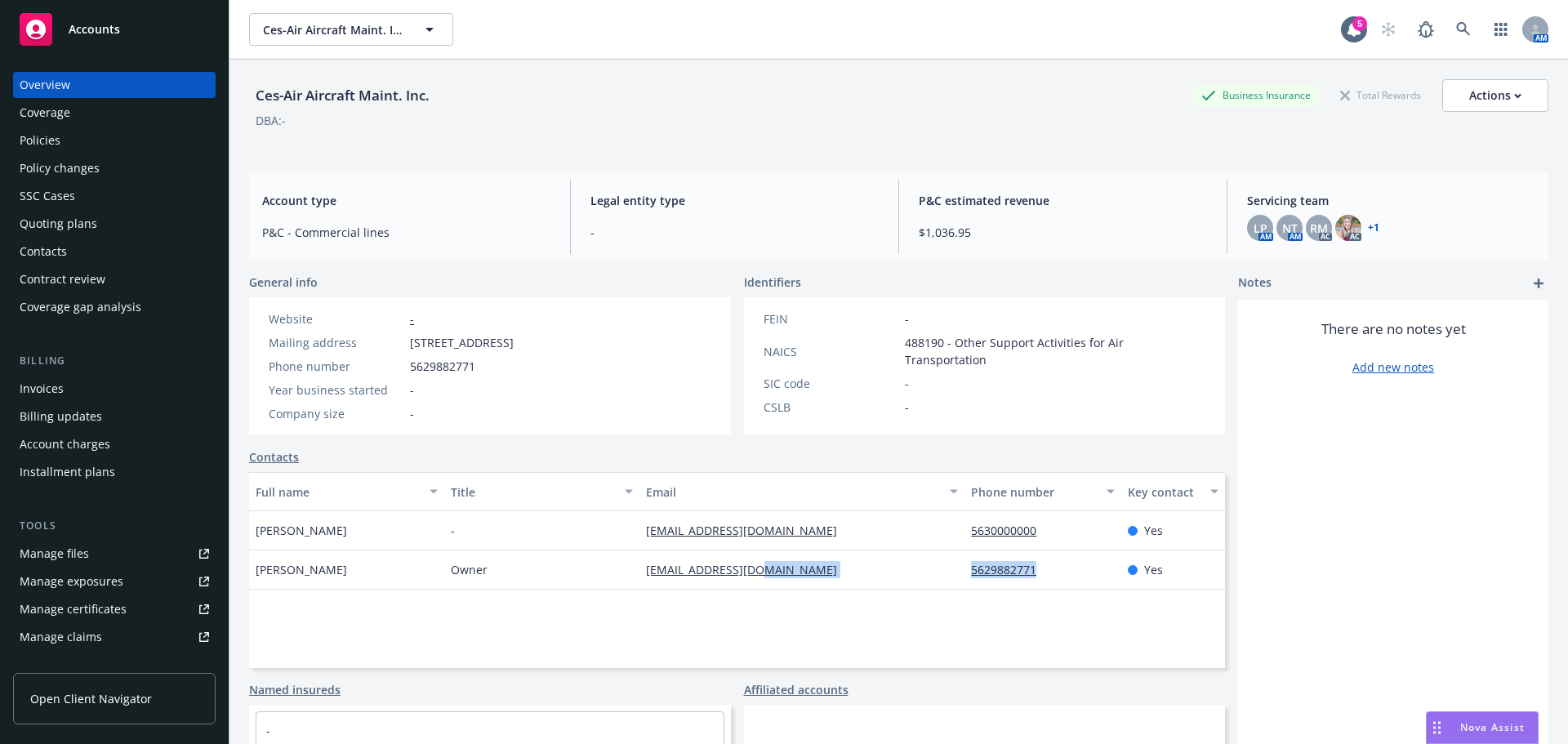
drag, startPoint x: 937, startPoint y: 575, endPoint x: 1070, endPoint y: 570, distance: 133.1
click at [1070, 570] on div "[PERSON_NAME] Owner [EMAIL_ADDRESS][DOMAIN_NAME] 5629882771 Yes" at bounding box center [736, 570] width 976 height 39
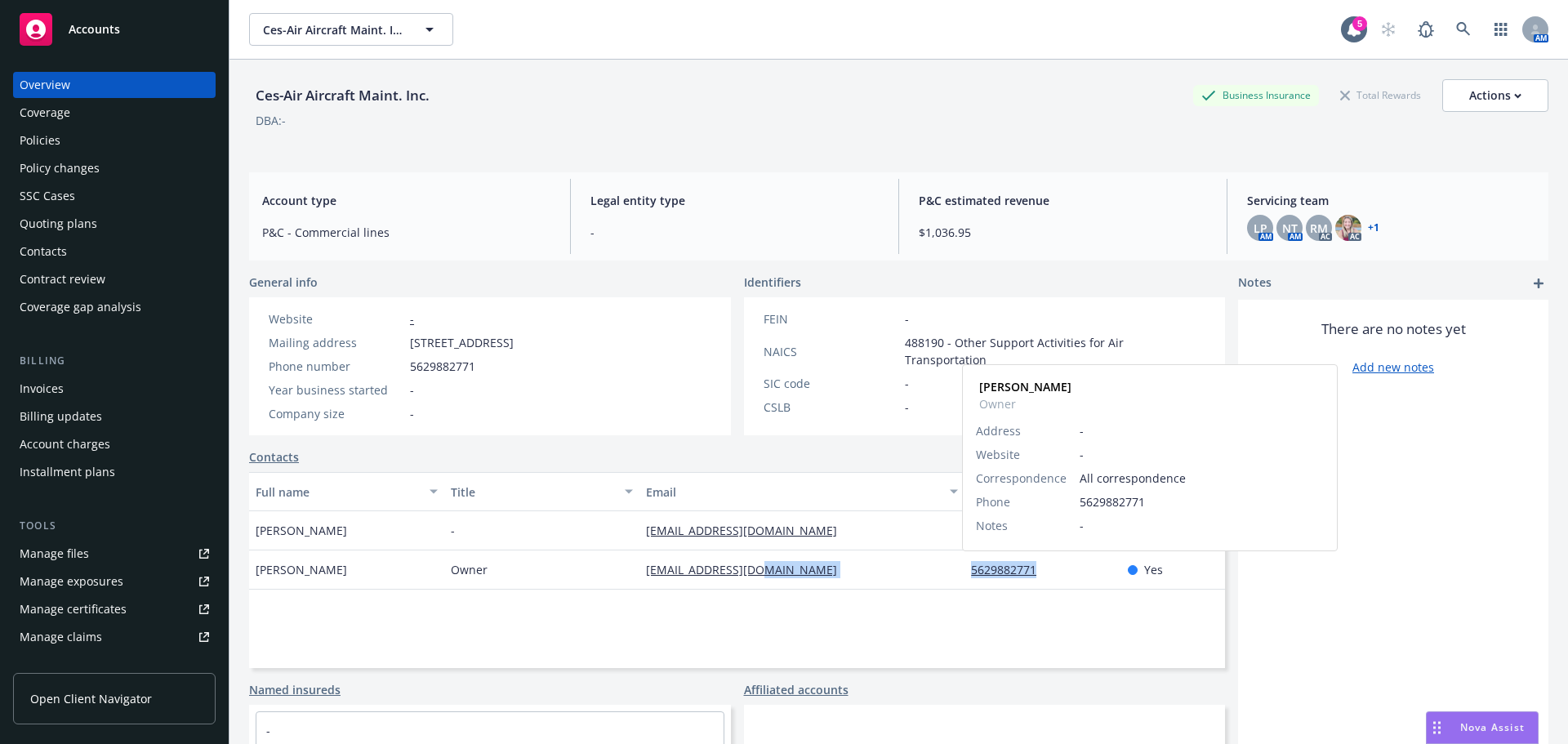
copy div "5629882771"
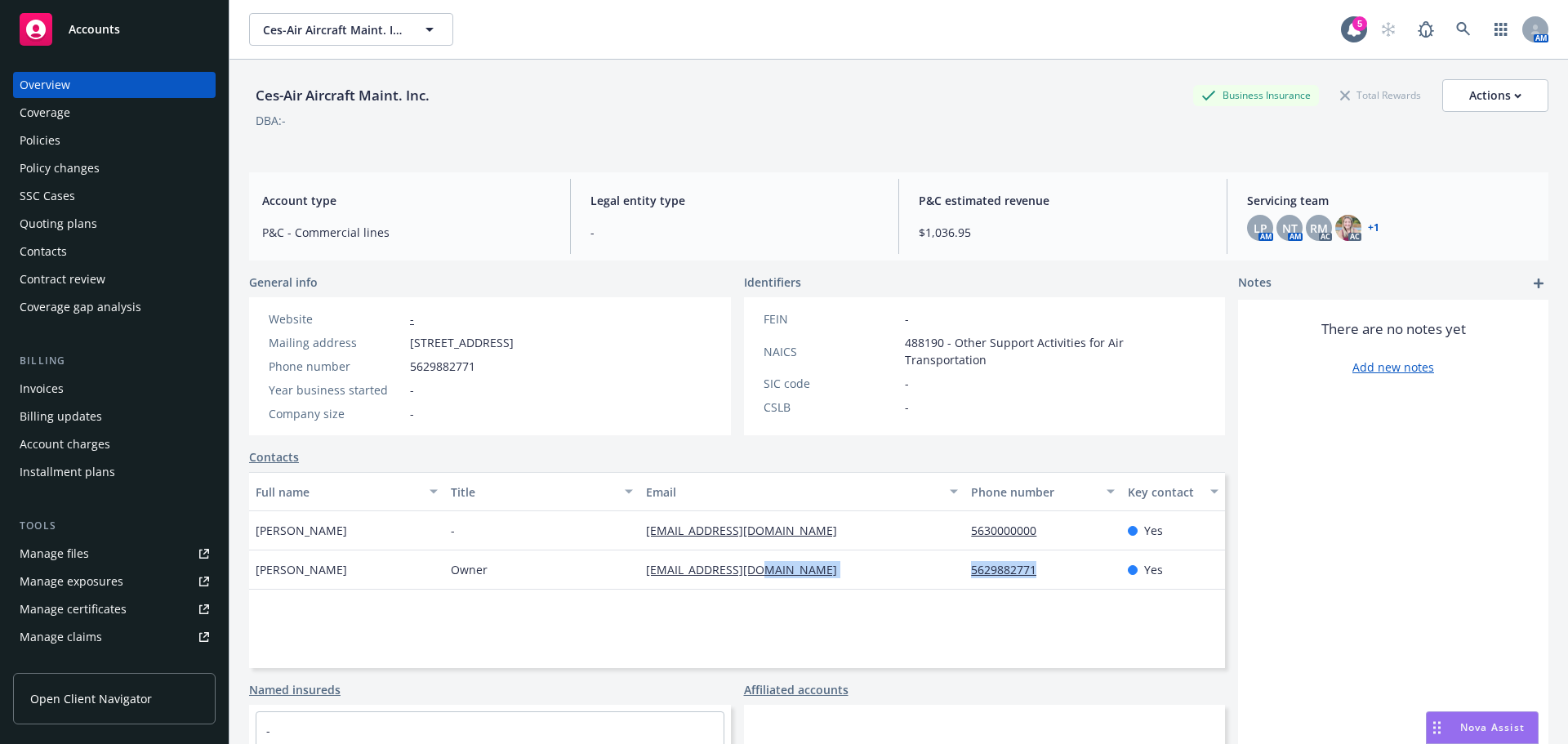
click at [1116, 686] on div "Affiliated accounts" at bounding box center [984, 690] width 482 height 17
drag, startPoint x: 953, startPoint y: 530, endPoint x: 1045, endPoint y: 529, distance: 92.0
click at [1045, 529] on div "[PERSON_NAME] - [EMAIL_ADDRESS][DOMAIN_NAME] 5630000000 Yes" at bounding box center [736, 531] width 976 height 39
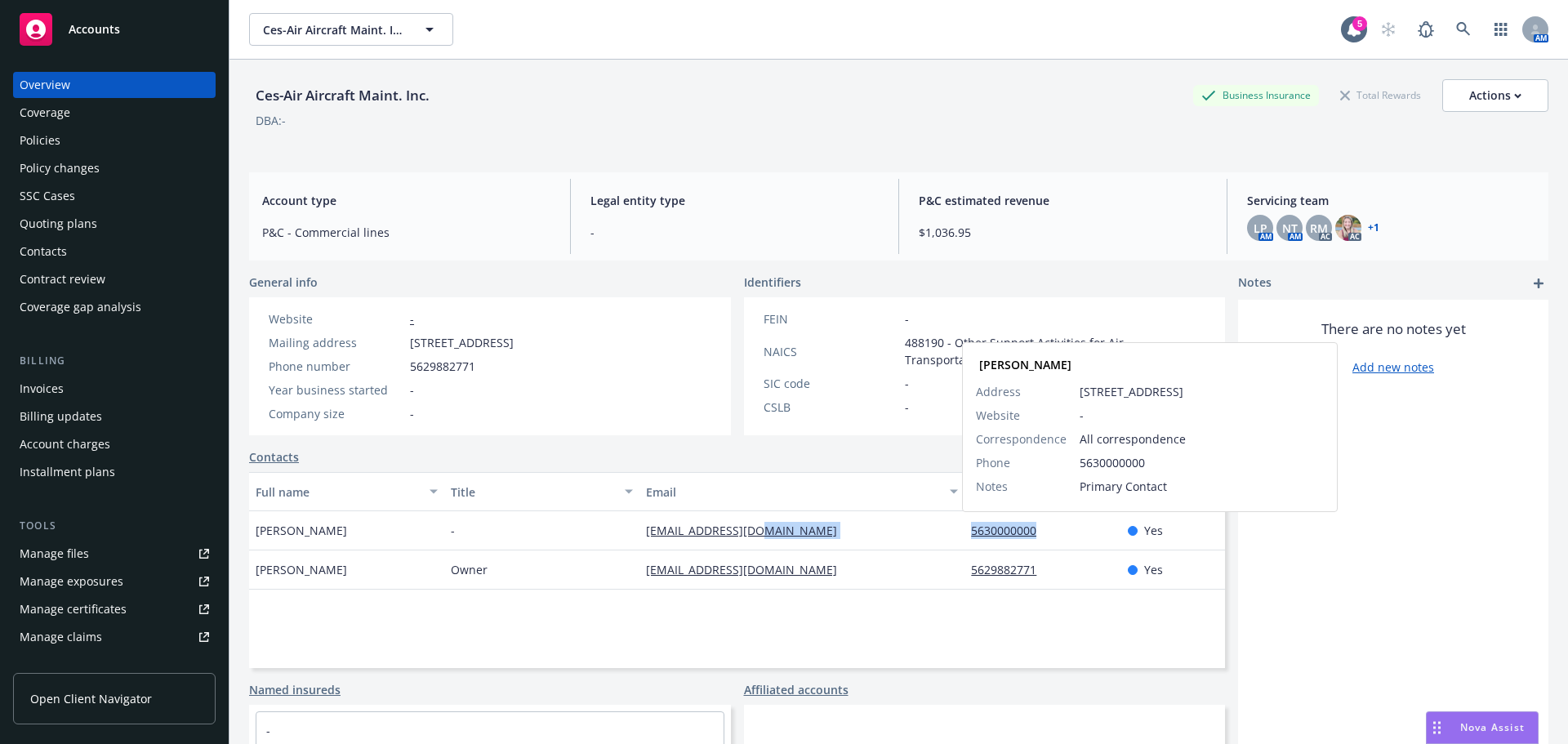
copy div "5630000000"
